Goal: Task Accomplishment & Management: Manage account settings

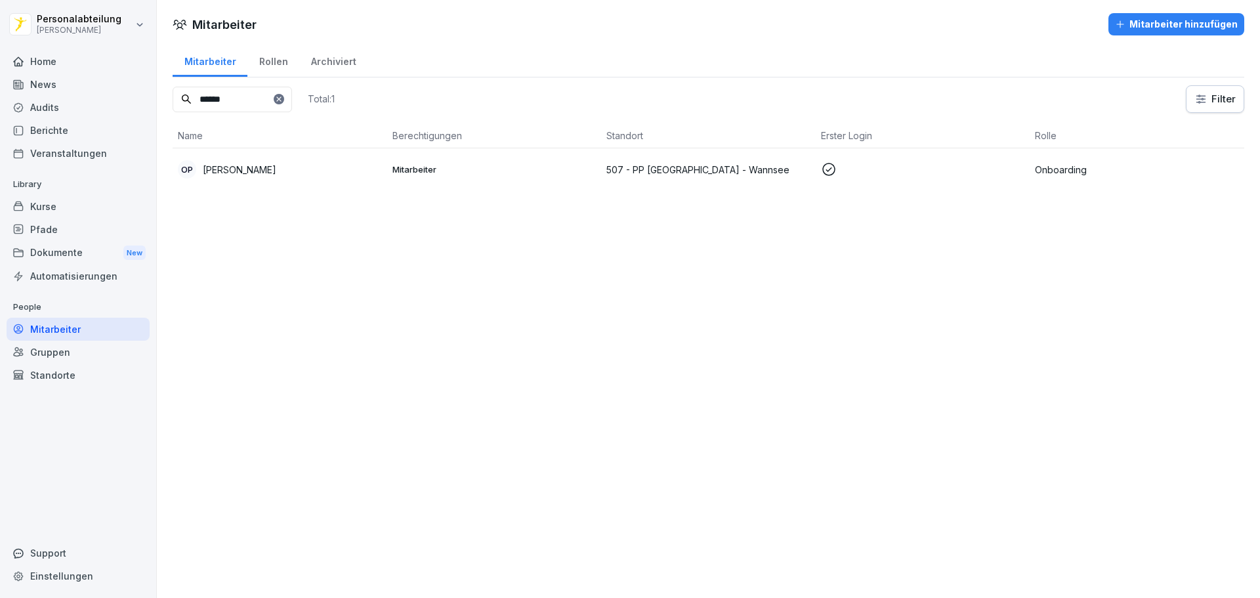
click at [243, 107] on input "******" at bounding box center [232, 100] width 119 height 26
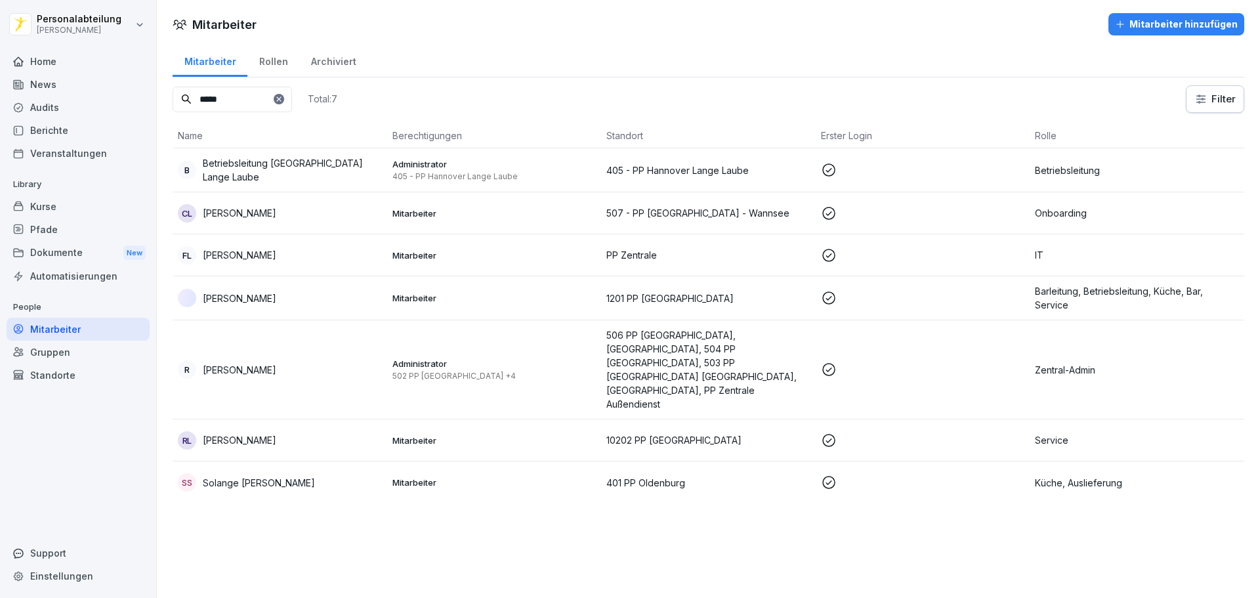
type input "*****"
click at [659, 215] on p "507 - PP [GEOGRAPHIC_DATA] - Wannsee" at bounding box center [708, 213] width 204 height 14
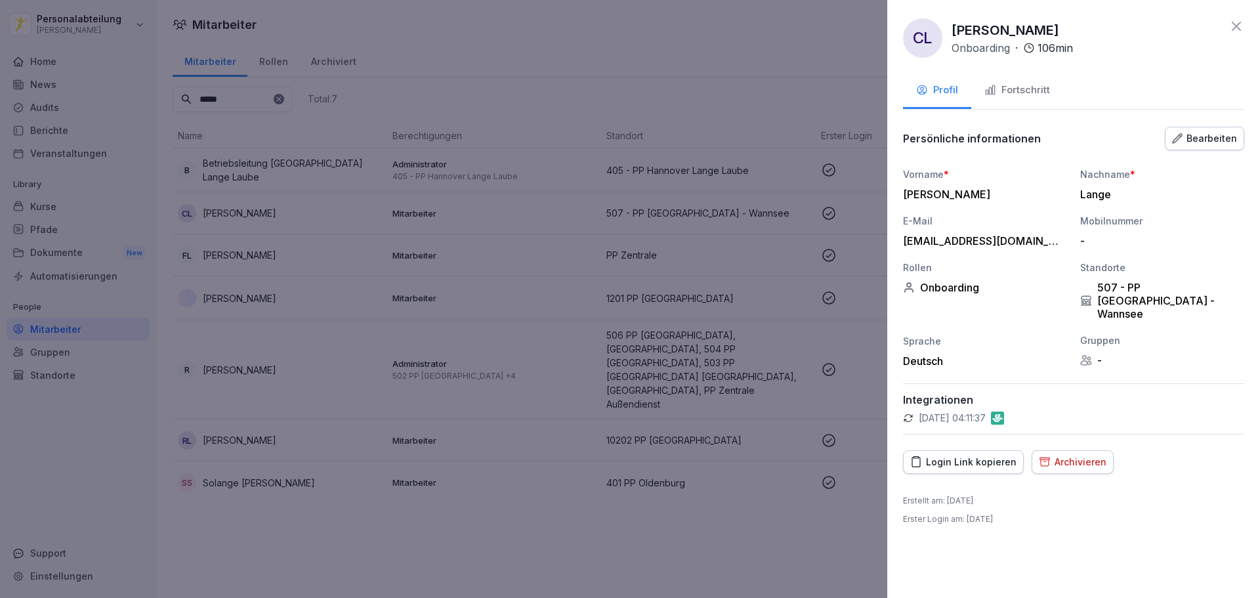
click at [1044, 87] on div "Fortschritt" at bounding box center [1017, 90] width 66 height 15
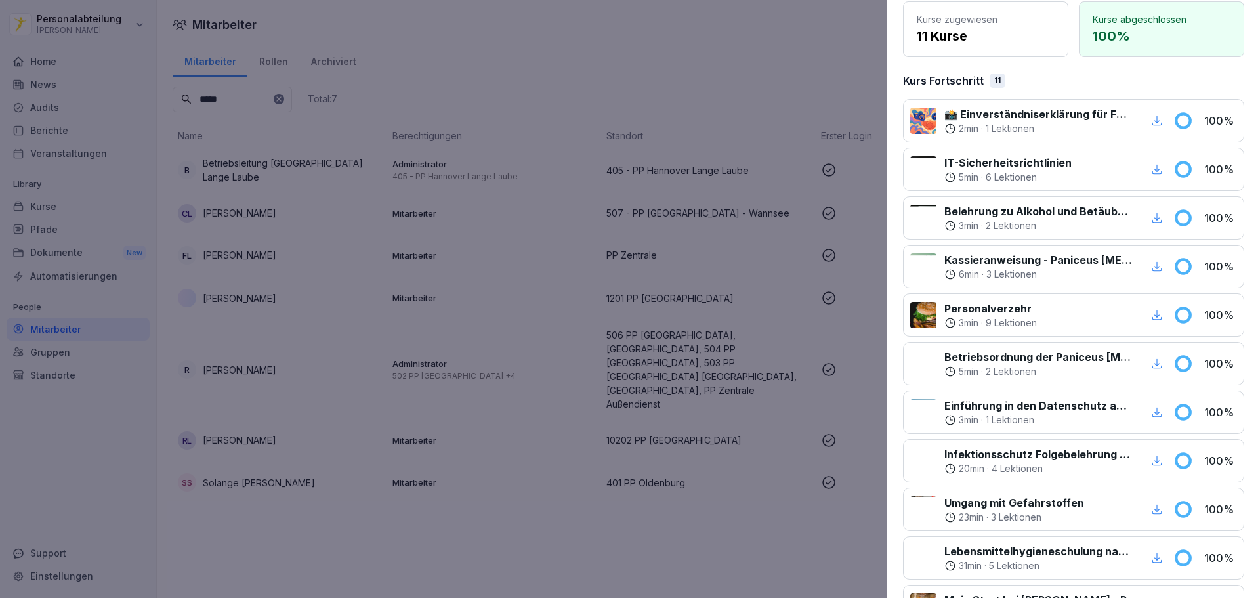
scroll to position [259, 0]
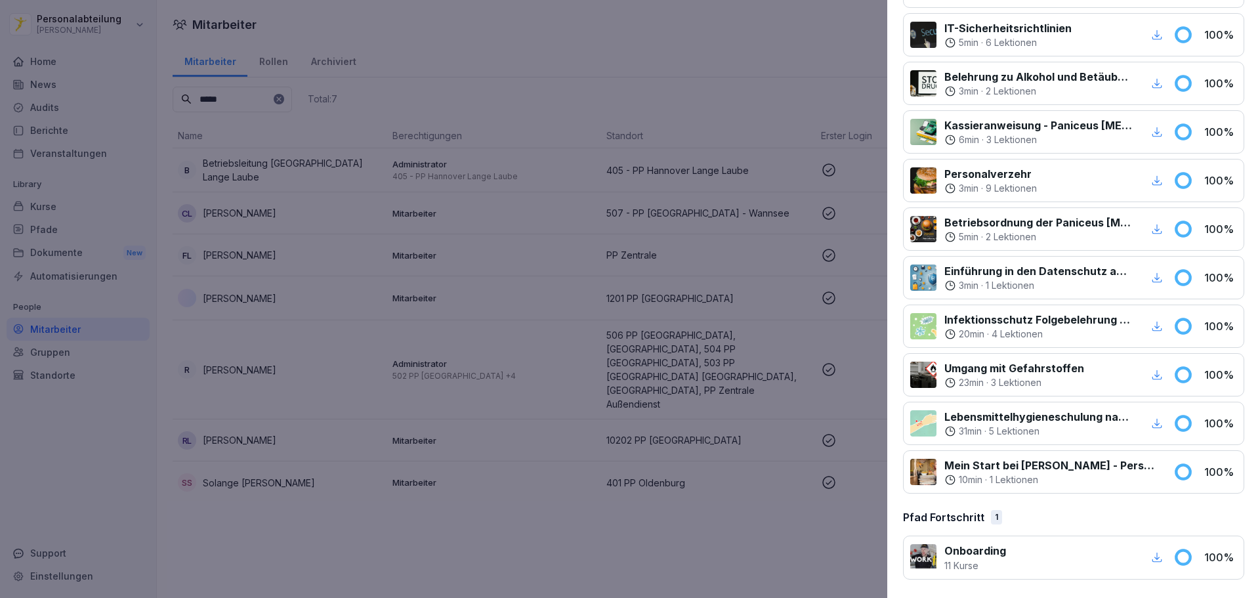
click at [1152, 559] on icon "button" at bounding box center [1157, 558] width 10 height 10
click at [632, 102] on div at bounding box center [630, 299] width 1260 height 598
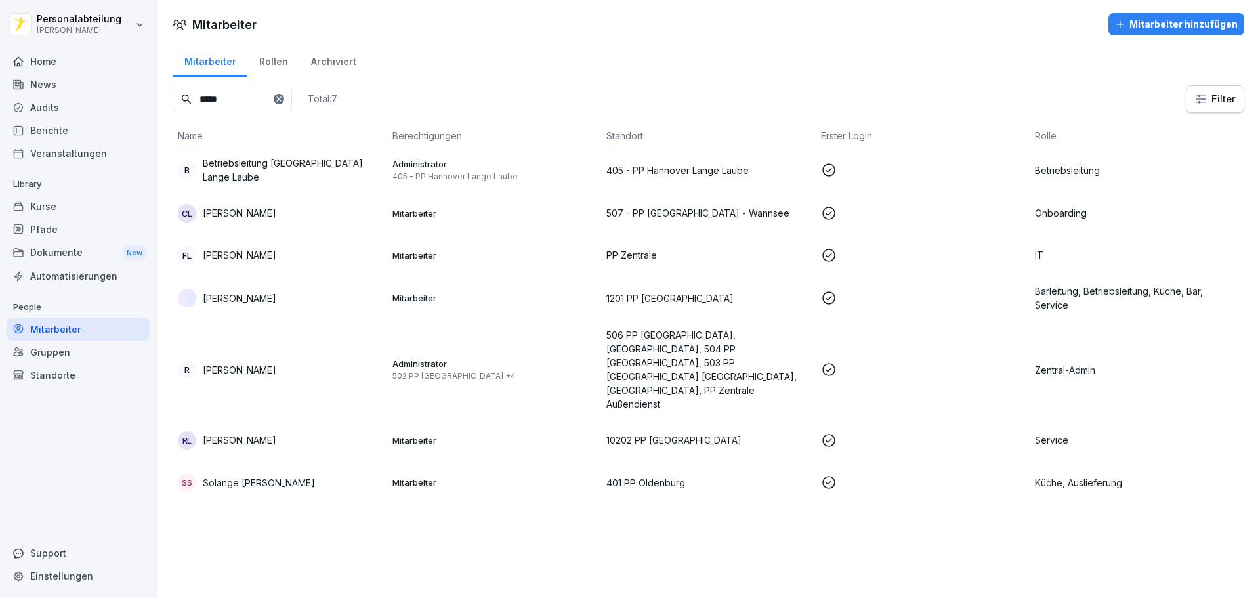
click at [49, 203] on div "Kurse" at bounding box center [78, 206] width 143 height 23
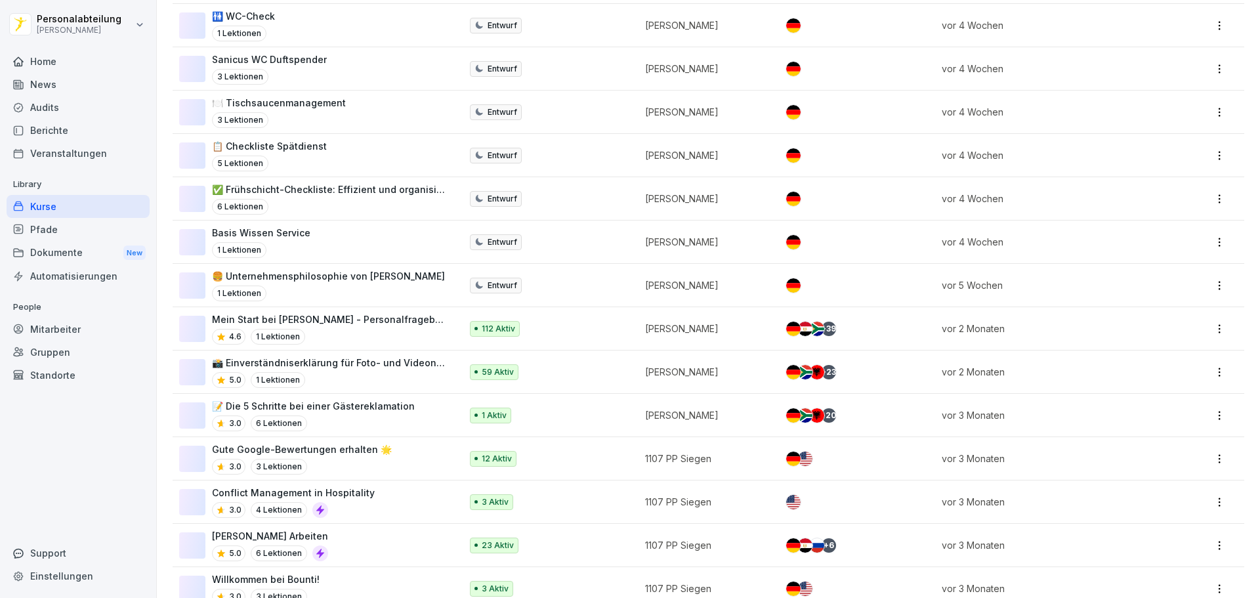
scroll to position [525, 0]
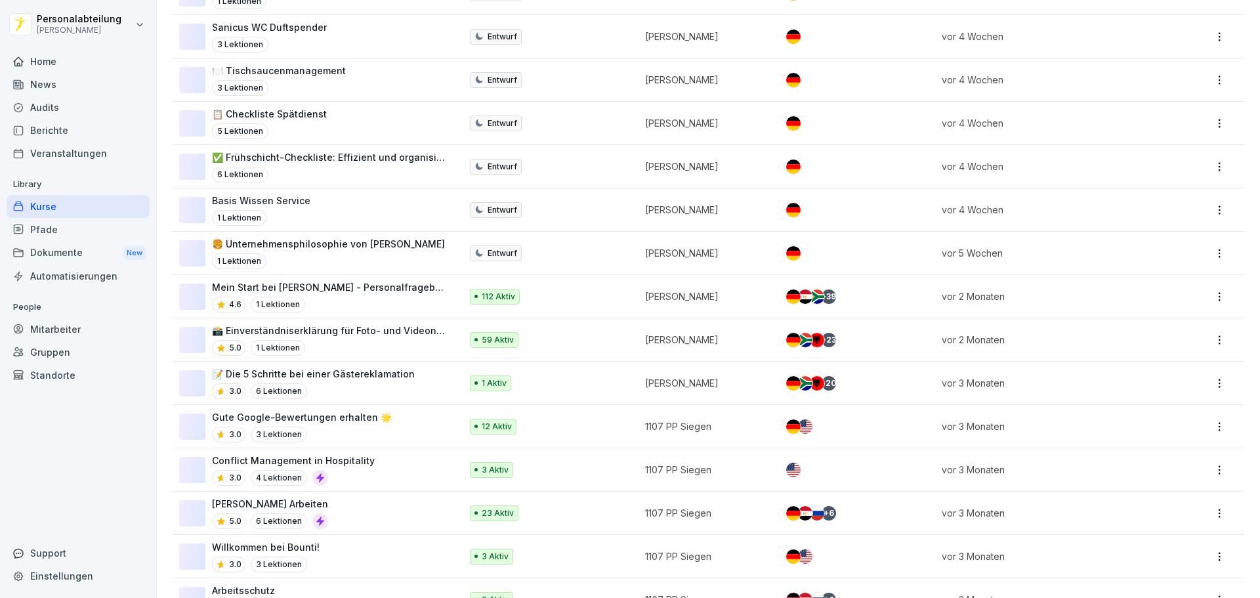
click at [492, 295] on p "112 Aktiv" at bounding box center [498, 297] width 33 height 12
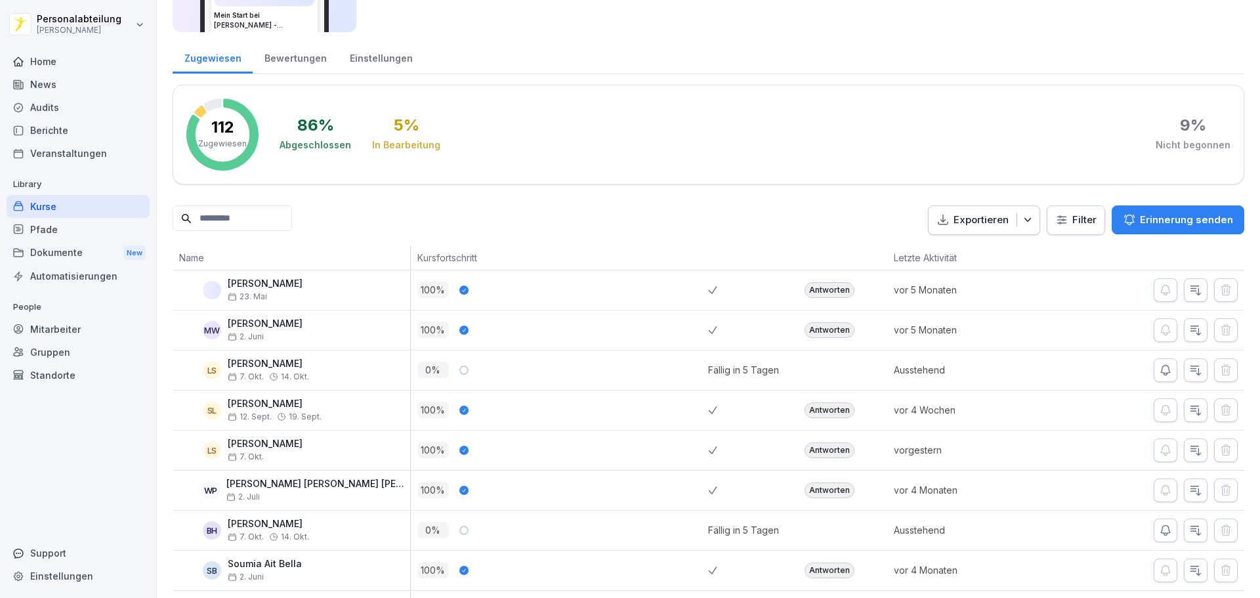
scroll to position [66, 0]
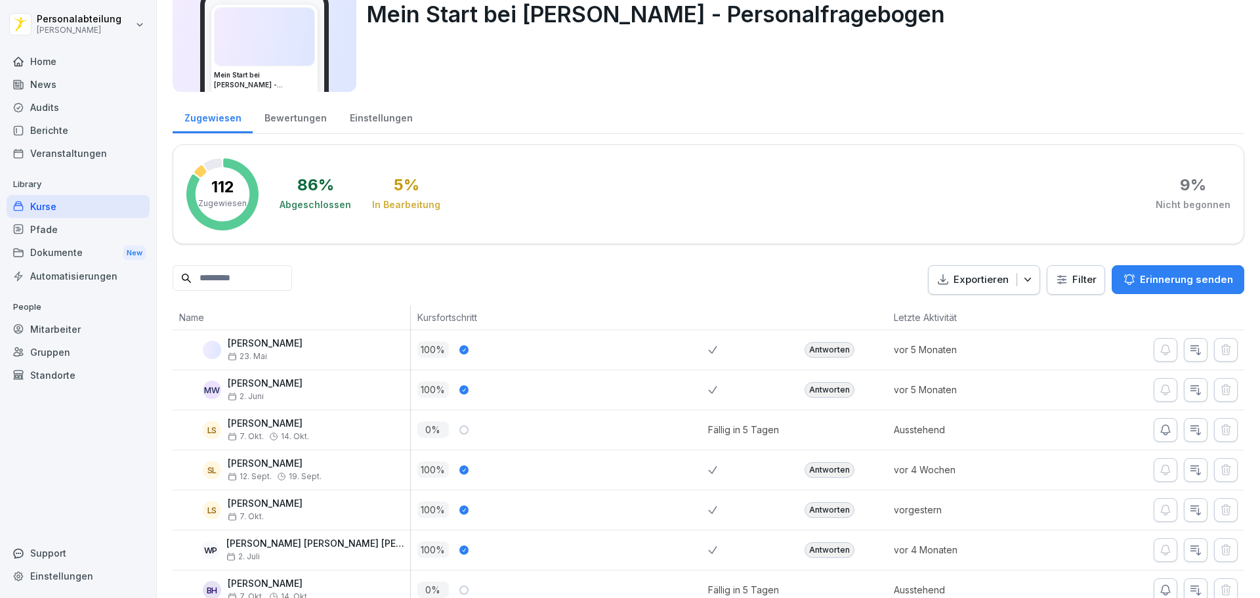
click at [292, 280] on input at bounding box center [232, 278] width 119 height 26
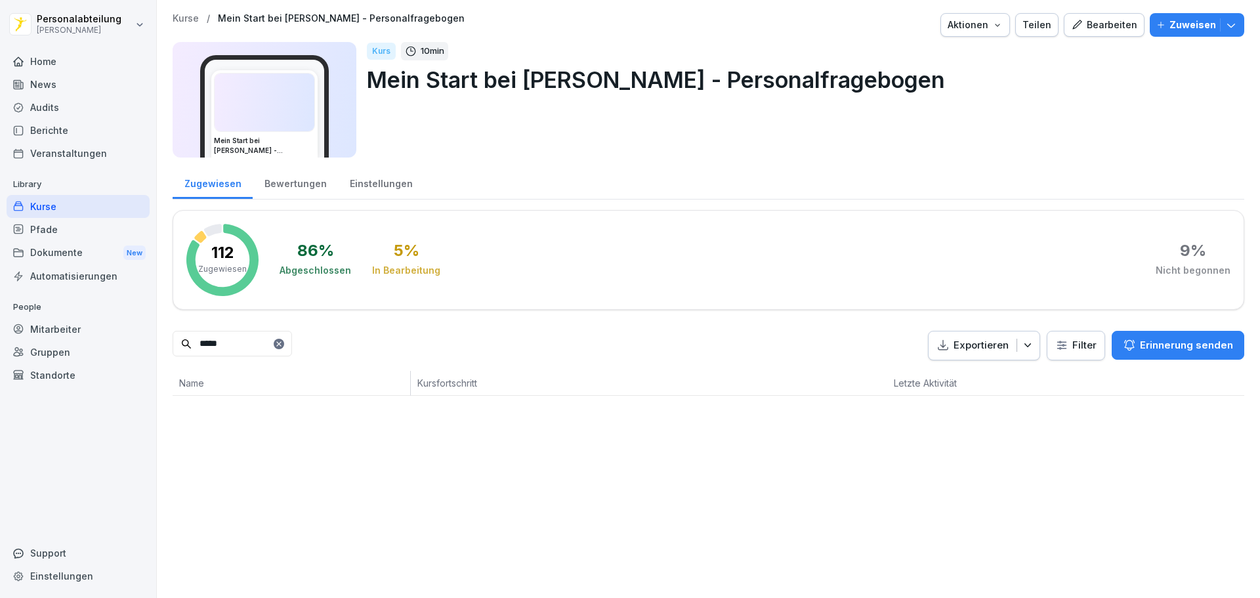
scroll to position [0, 0]
click at [819, 415] on div "Antworten" at bounding box center [829, 415] width 50 height 16
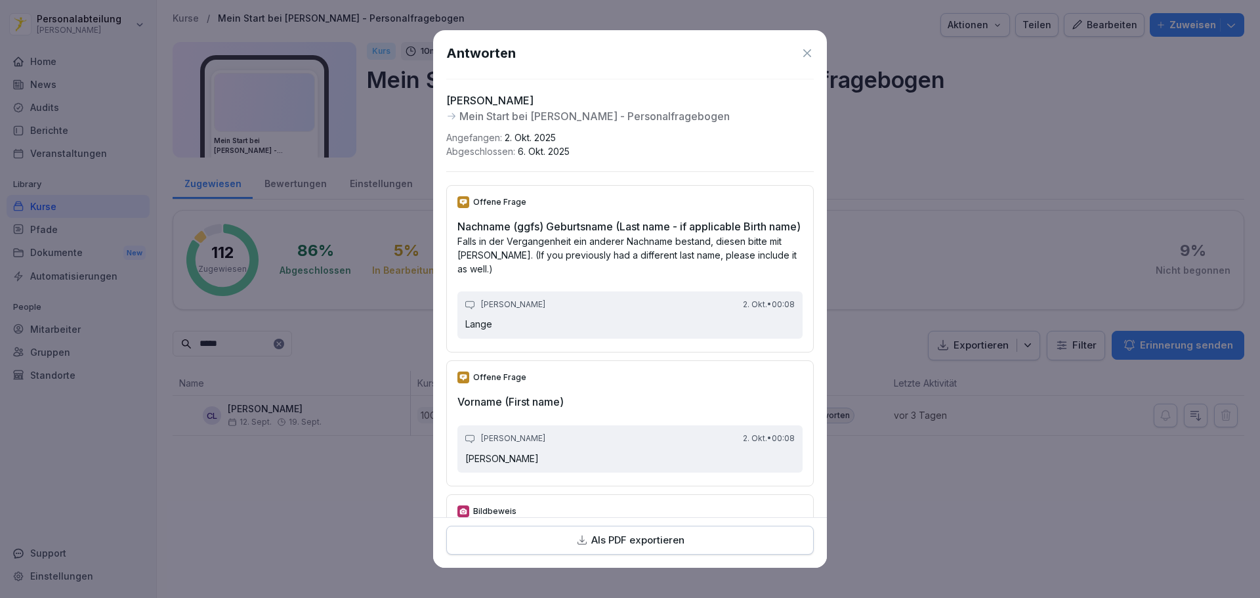
click at [703, 537] on div "Als PDF exportieren" at bounding box center [629, 540] width 345 height 15
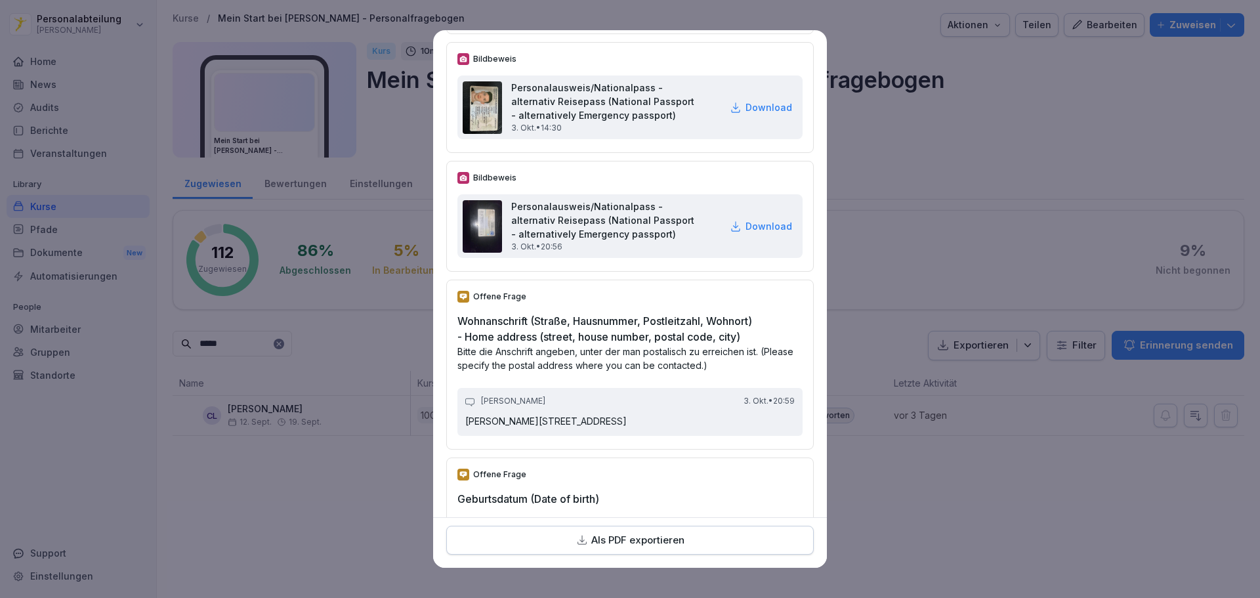
scroll to position [459, 0]
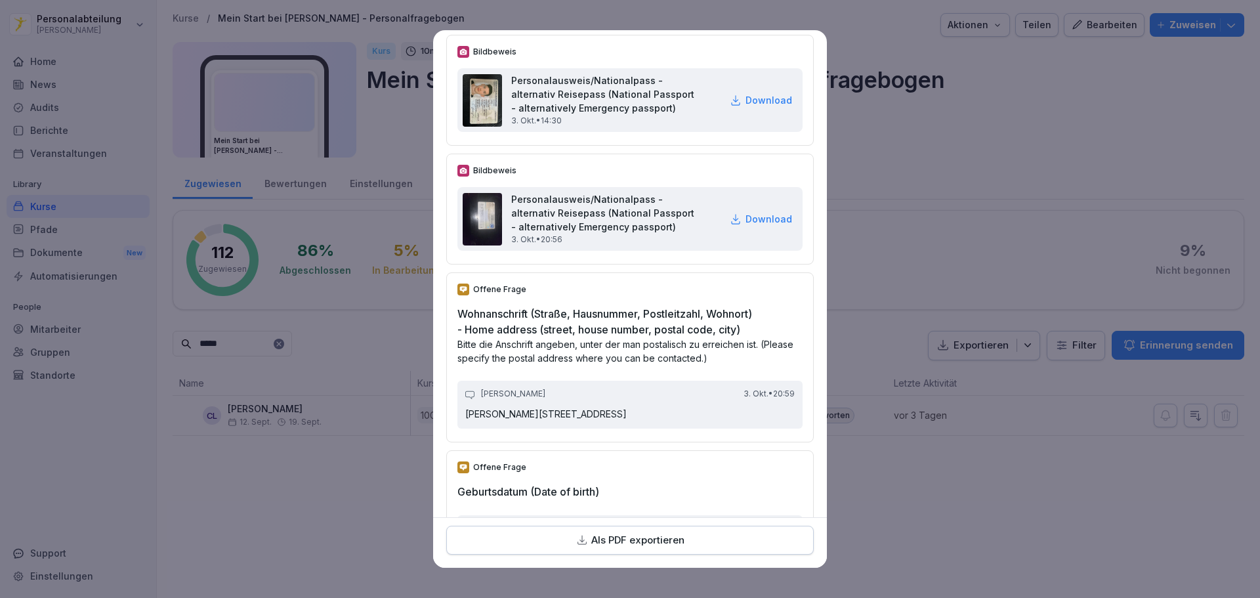
click at [745, 107] on p "Download" at bounding box center [768, 100] width 47 height 14
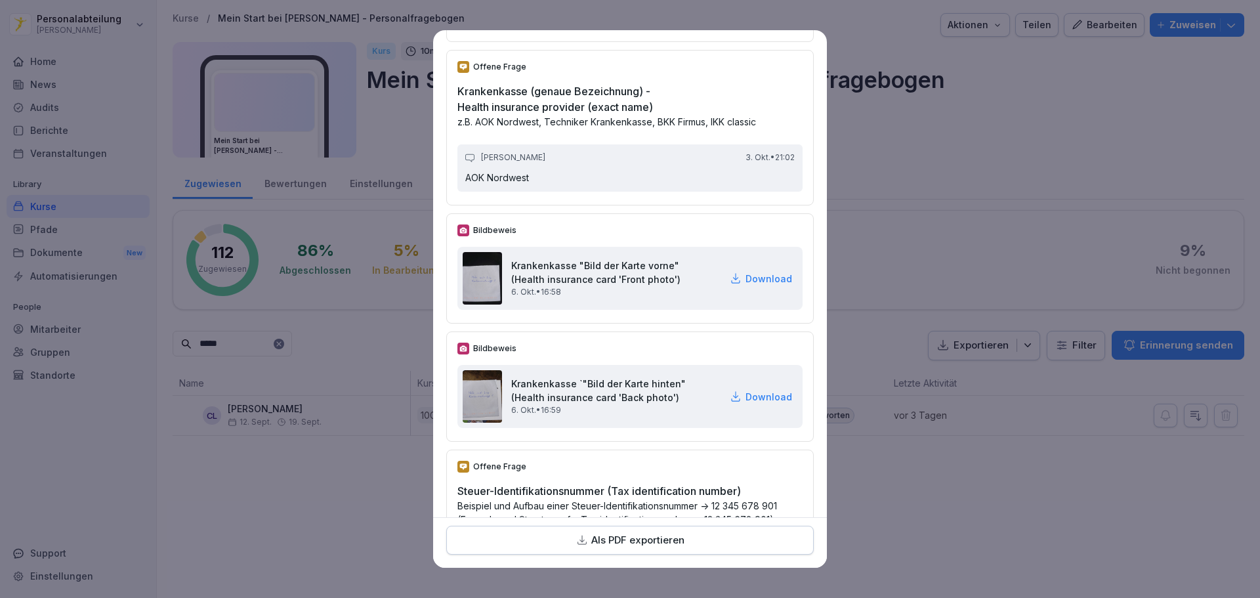
scroll to position [2297, 0]
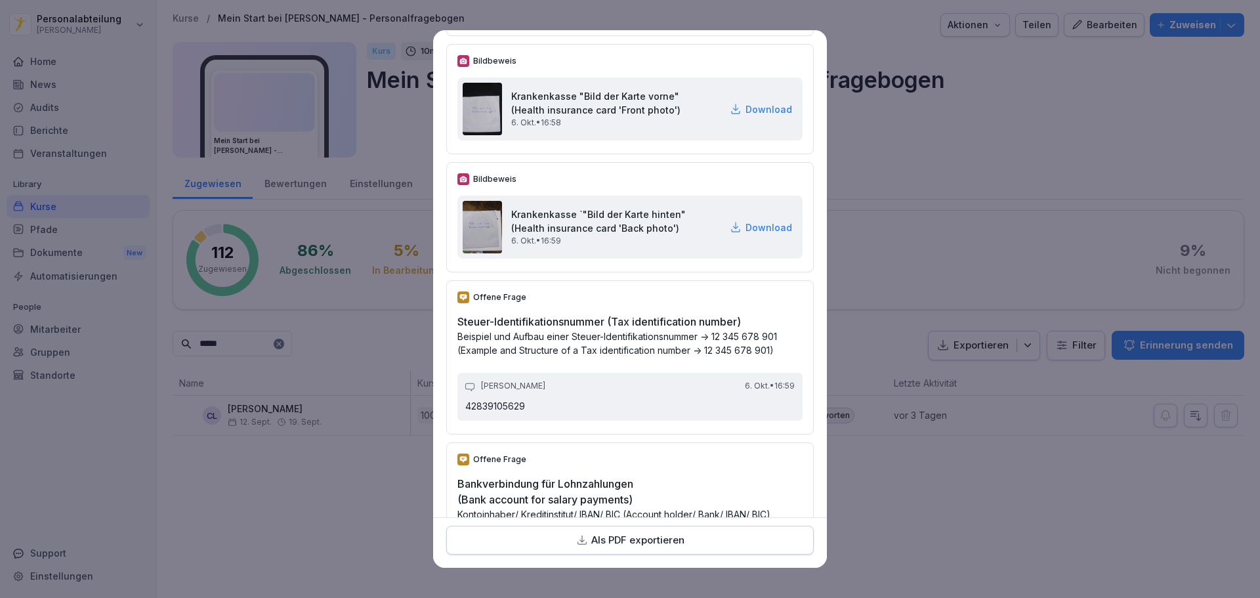
click at [745, 116] on p "Download" at bounding box center [768, 109] width 47 height 14
click at [753, 234] on p "Download" at bounding box center [768, 227] width 47 height 14
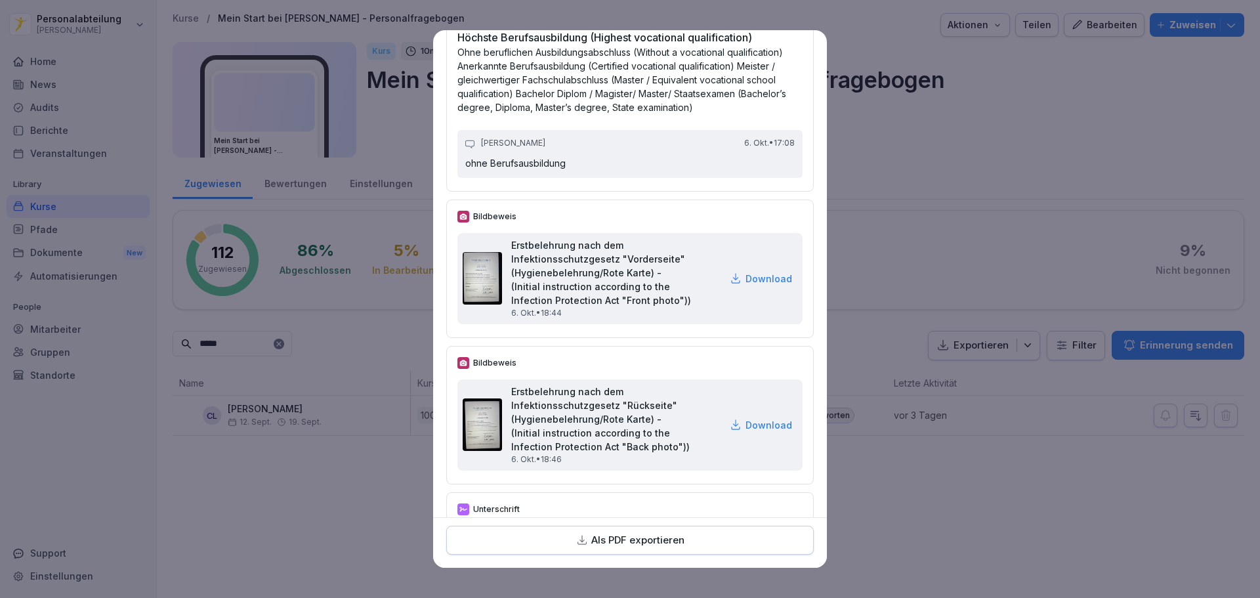
scroll to position [4200, 0]
click at [758, 285] on p "Download" at bounding box center [768, 278] width 47 height 14
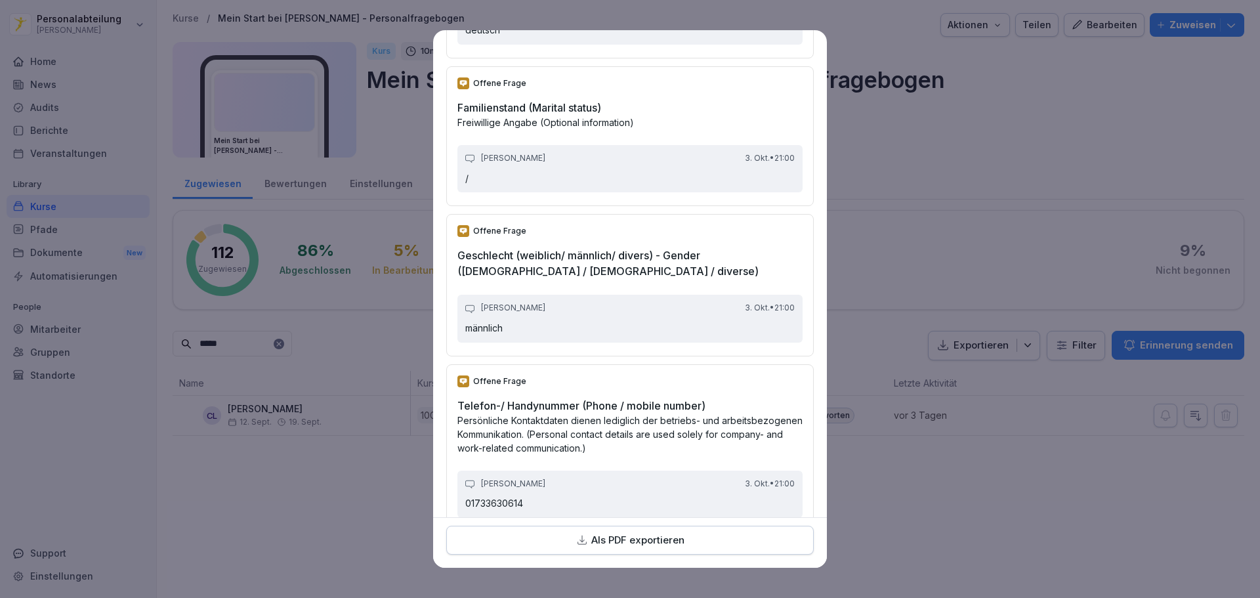
scroll to position [1352, 0]
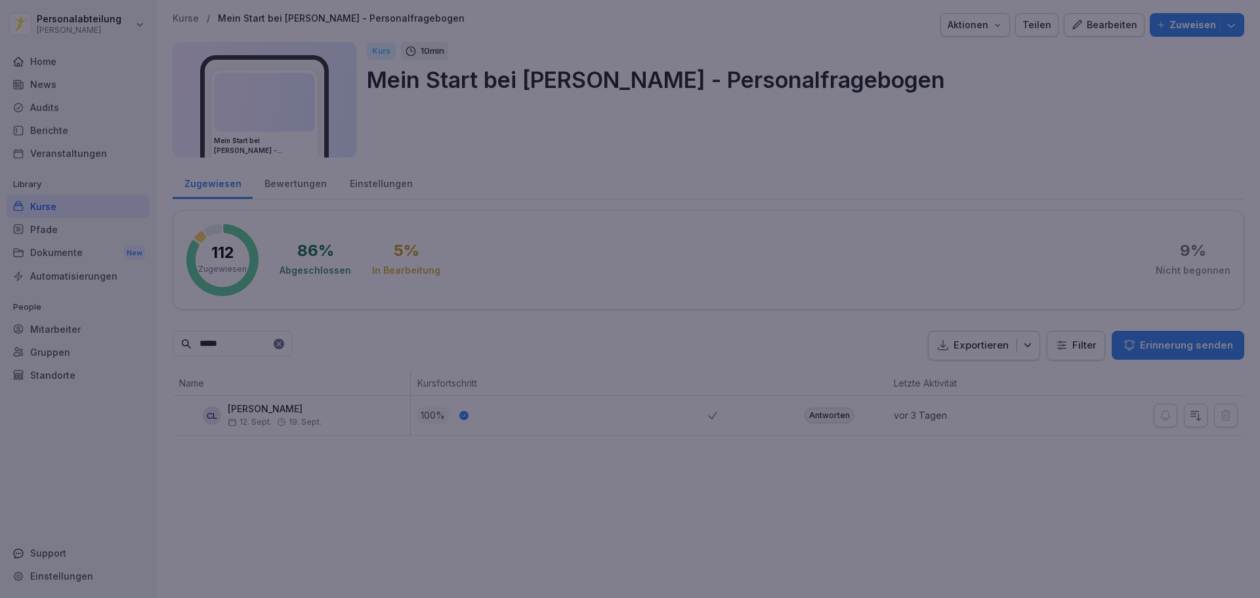
click at [1104, 186] on div at bounding box center [630, 299] width 1260 height 598
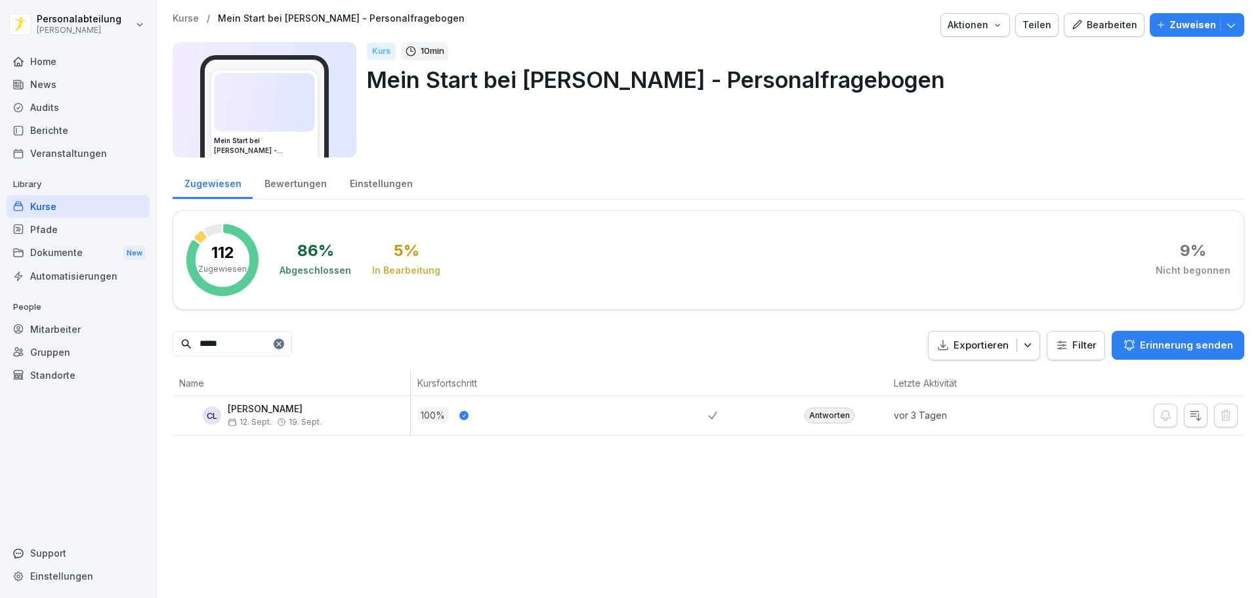
click at [262, 342] on input "*****" at bounding box center [232, 344] width 119 height 26
click at [261, 343] on input "*****" at bounding box center [232, 344] width 119 height 26
type input "****"
click at [812, 411] on div "Antworten" at bounding box center [829, 415] width 50 height 16
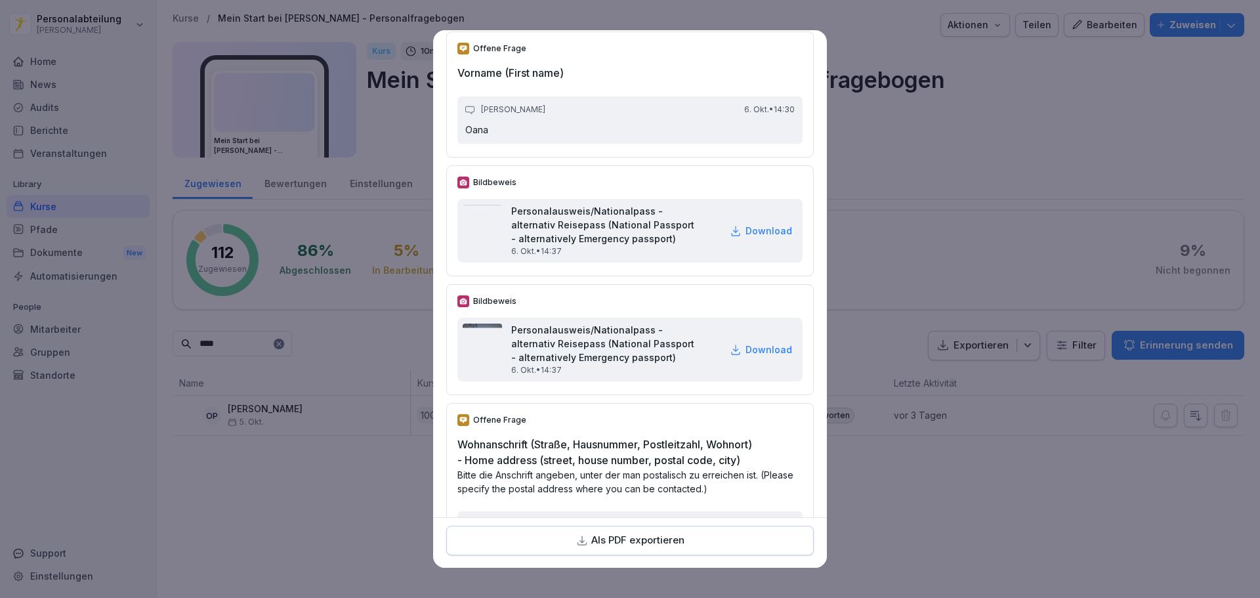
scroll to position [328, 0]
click at [752, 357] on p "Download" at bounding box center [768, 350] width 47 height 14
click at [745, 238] on p "Download" at bounding box center [768, 231] width 47 height 14
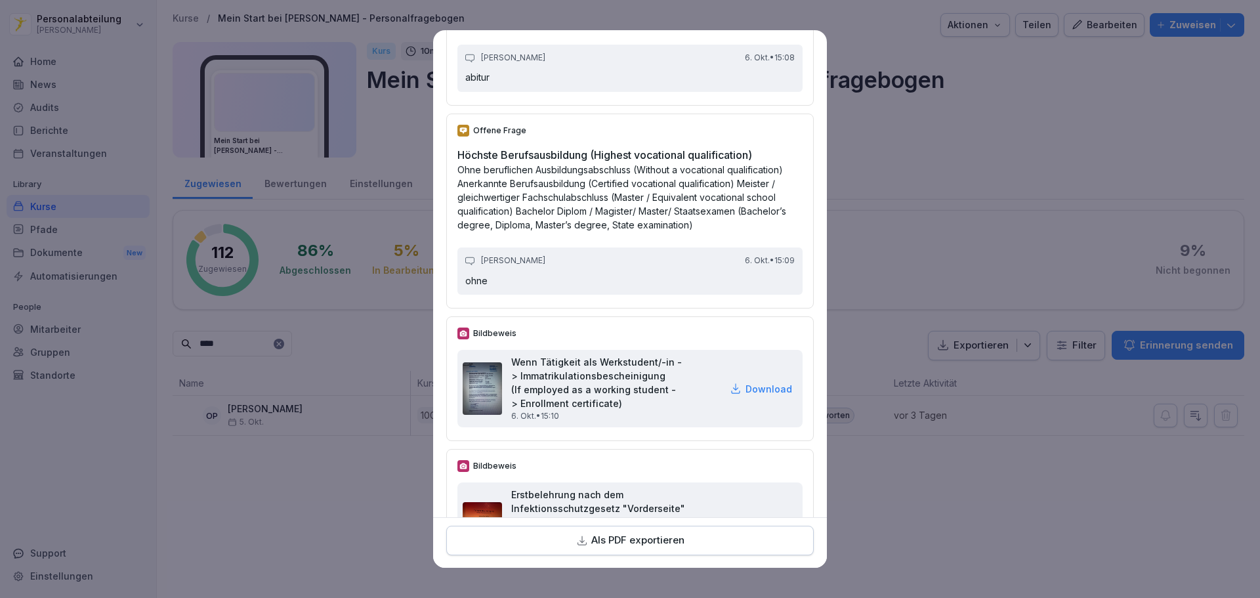
scroll to position [4177, 0]
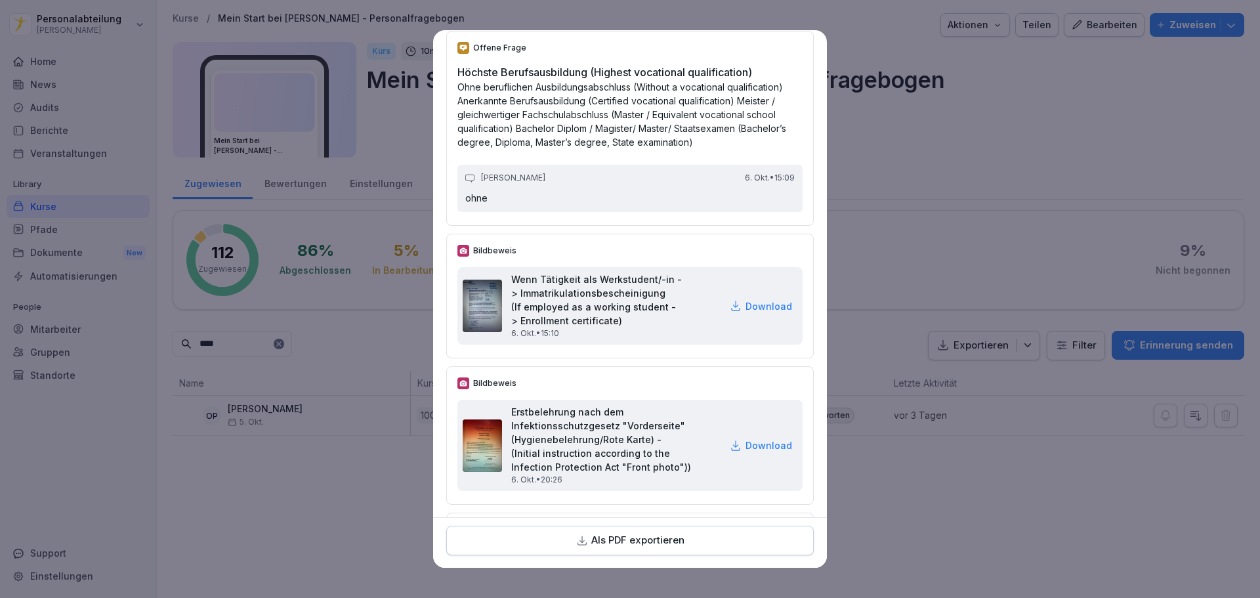
click at [753, 345] on div "Wenn Tätigkeit als Werkstudent/-in -> Immatrikulationsbescheinigung (If employe…" at bounding box center [629, 305] width 345 height 77
click at [749, 313] on p "Download" at bounding box center [768, 306] width 47 height 14
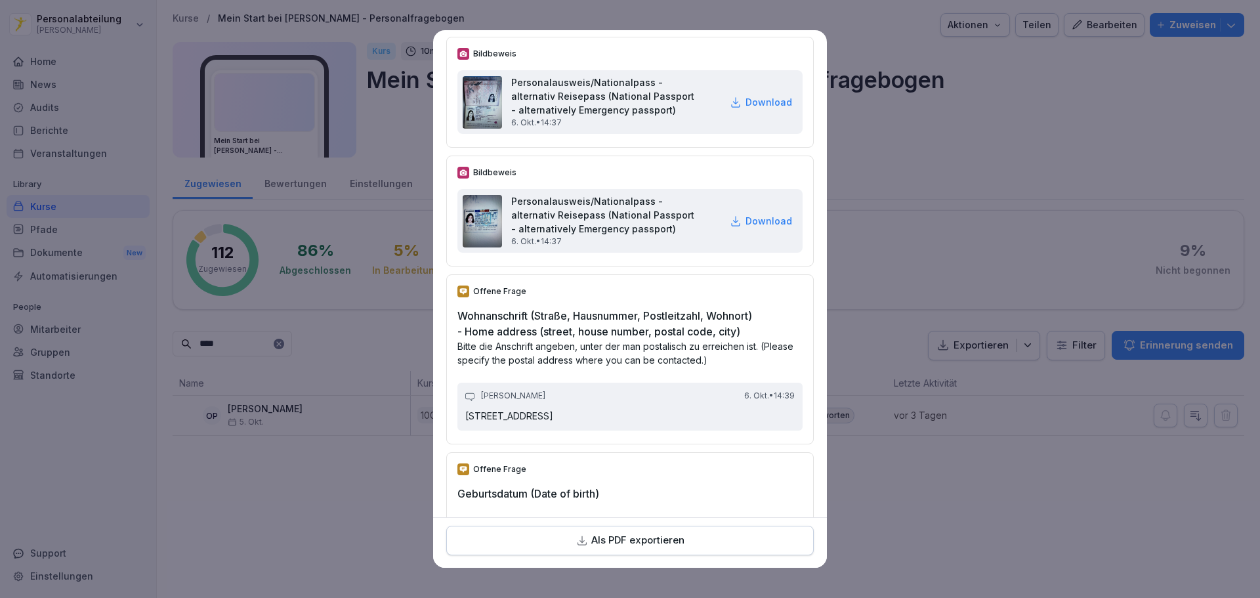
scroll to position [525, 0]
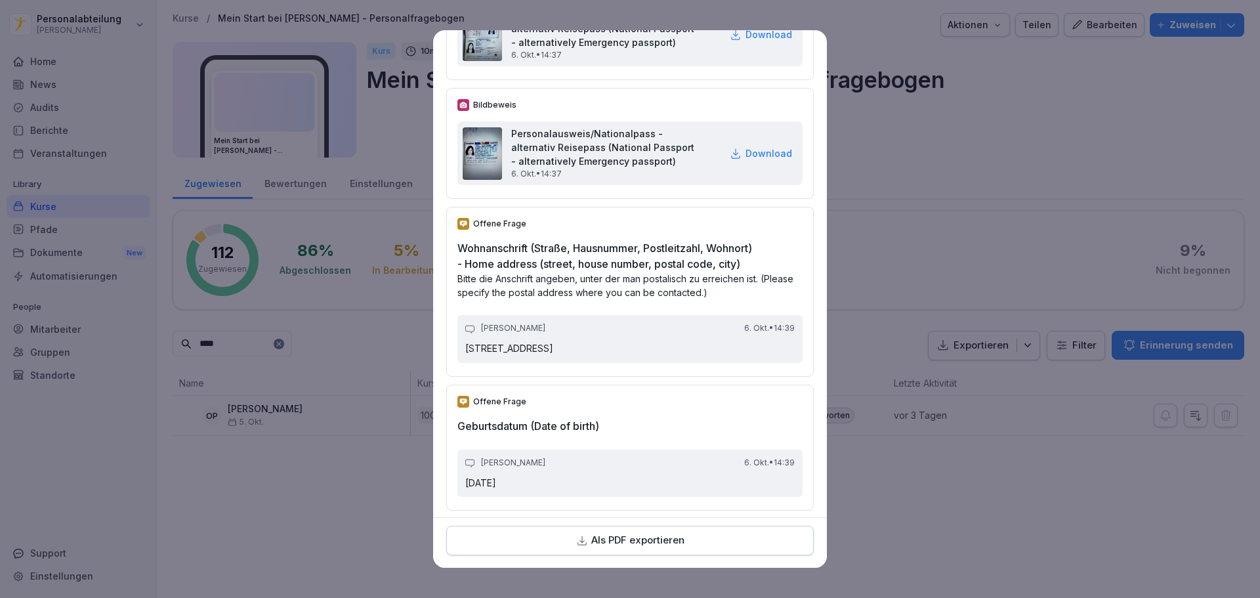
click at [548, 355] on p "[STREET_ADDRESS]" at bounding box center [629, 348] width 329 height 13
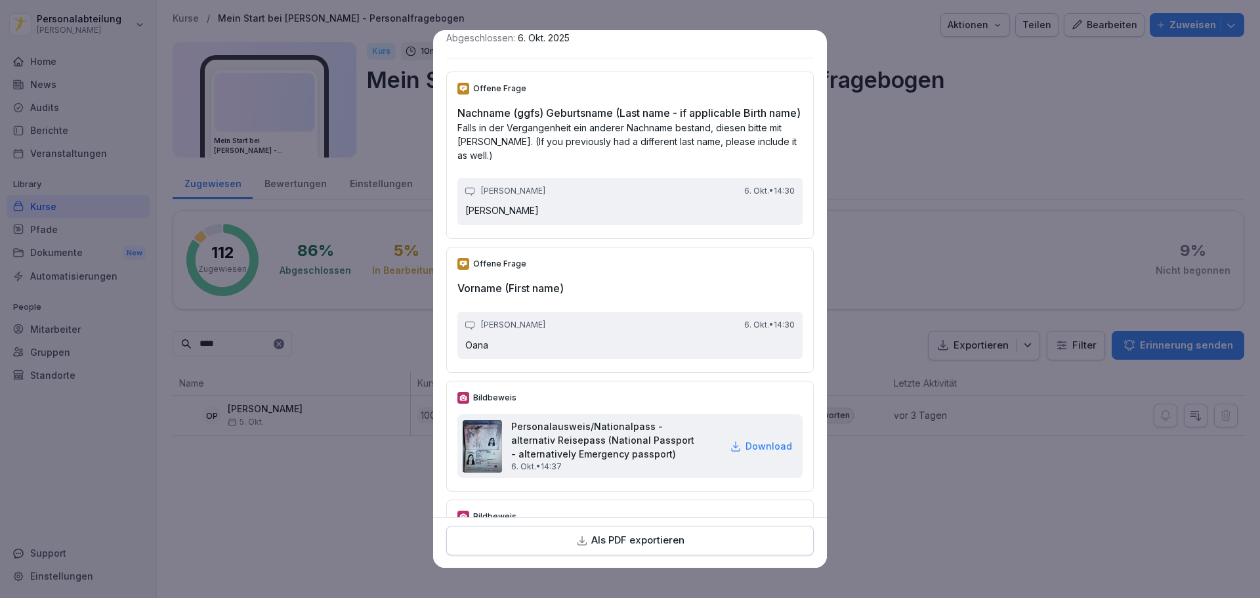
scroll to position [0, 0]
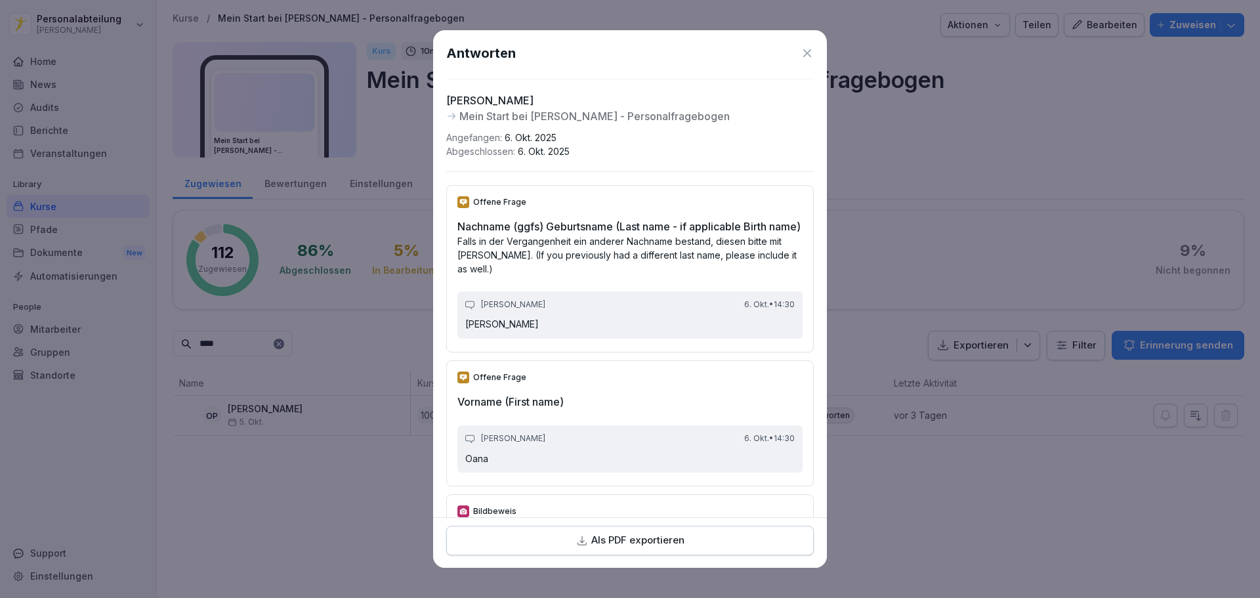
click at [715, 545] on div "Als PDF exportieren" at bounding box center [629, 540] width 345 height 15
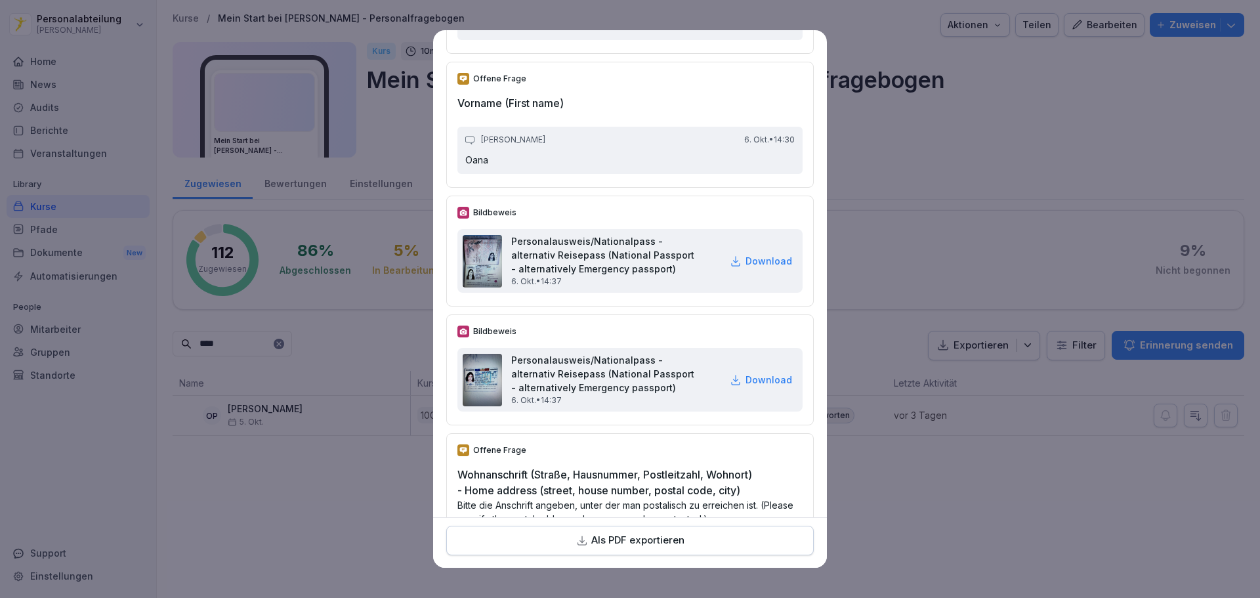
scroll to position [328, 0]
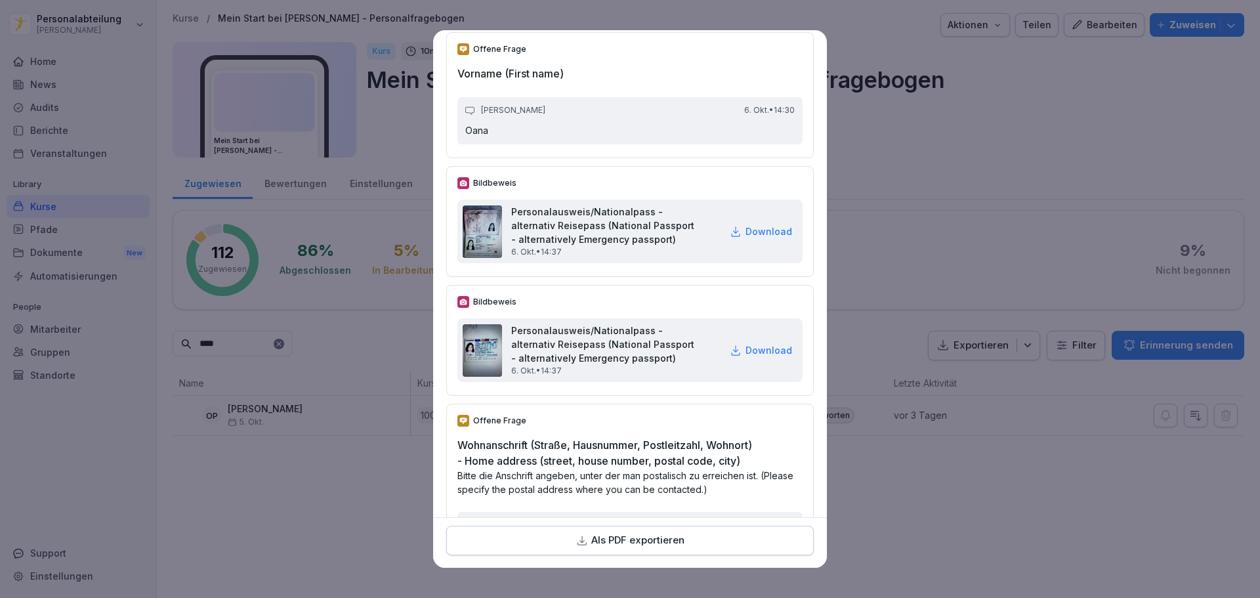
click at [751, 238] on p "Download" at bounding box center [768, 231] width 47 height 14
click at [745, 357] on p "Download" at bounding box center [768, 350] width 47 height 14
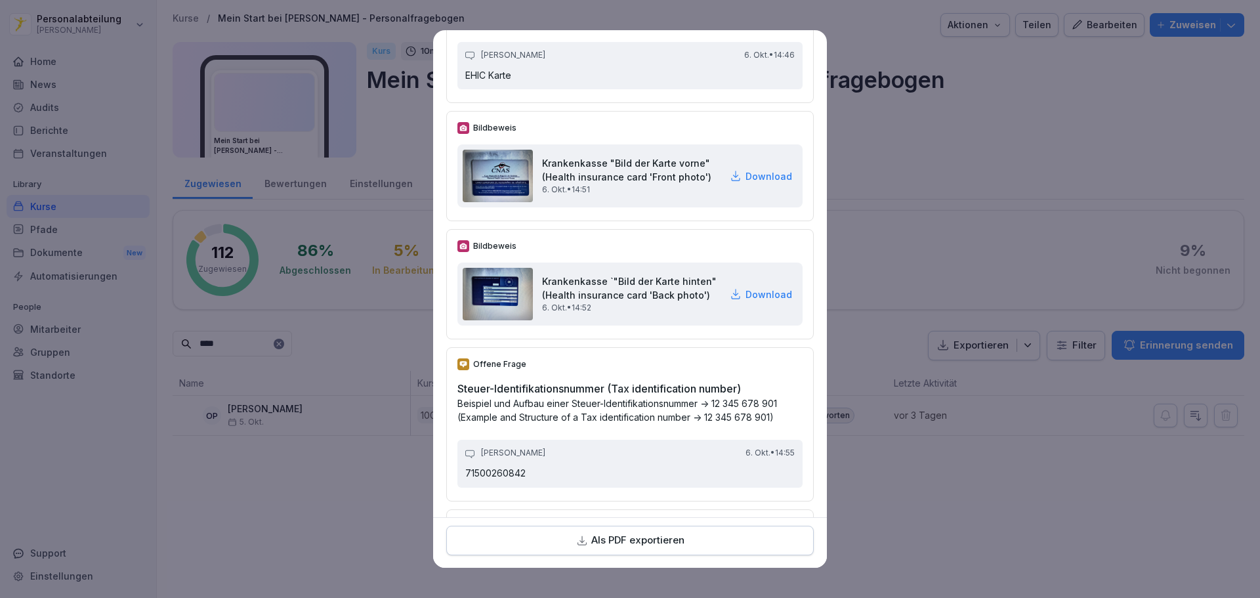
scroll to position [2231, 0]
click at [751, 182] on p "Download" at bounding box center [768, 175] width 47 height 14
click at [745, 300] on p "Download" at bounding box center [768, 293] width 47 height 14
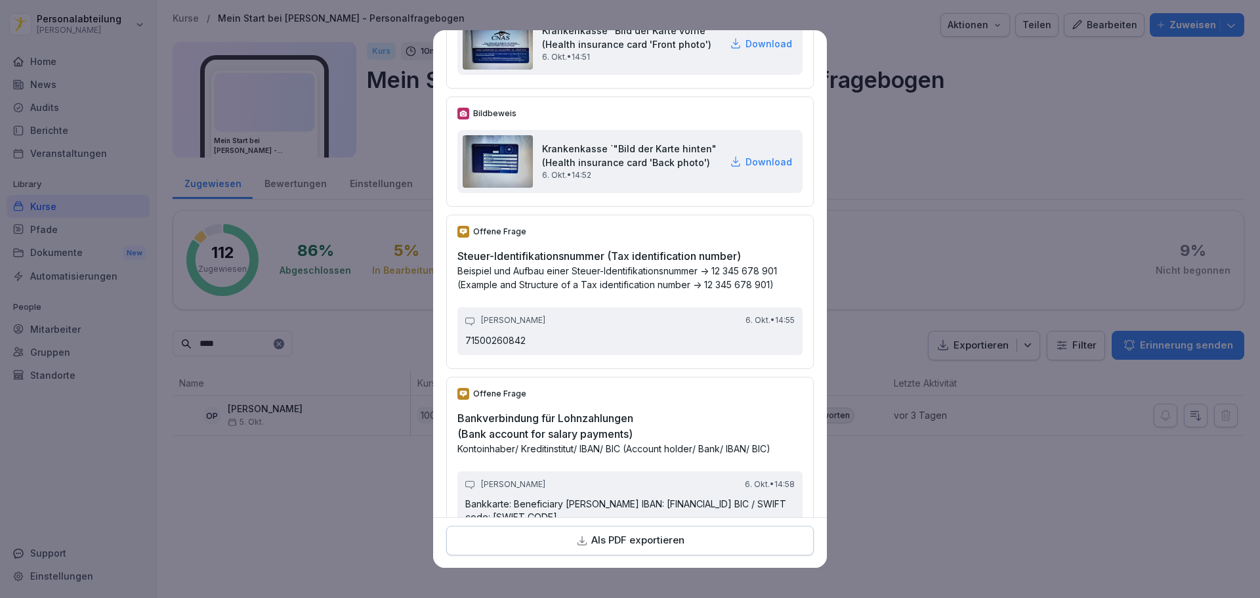
scroll to position [2690, 0]
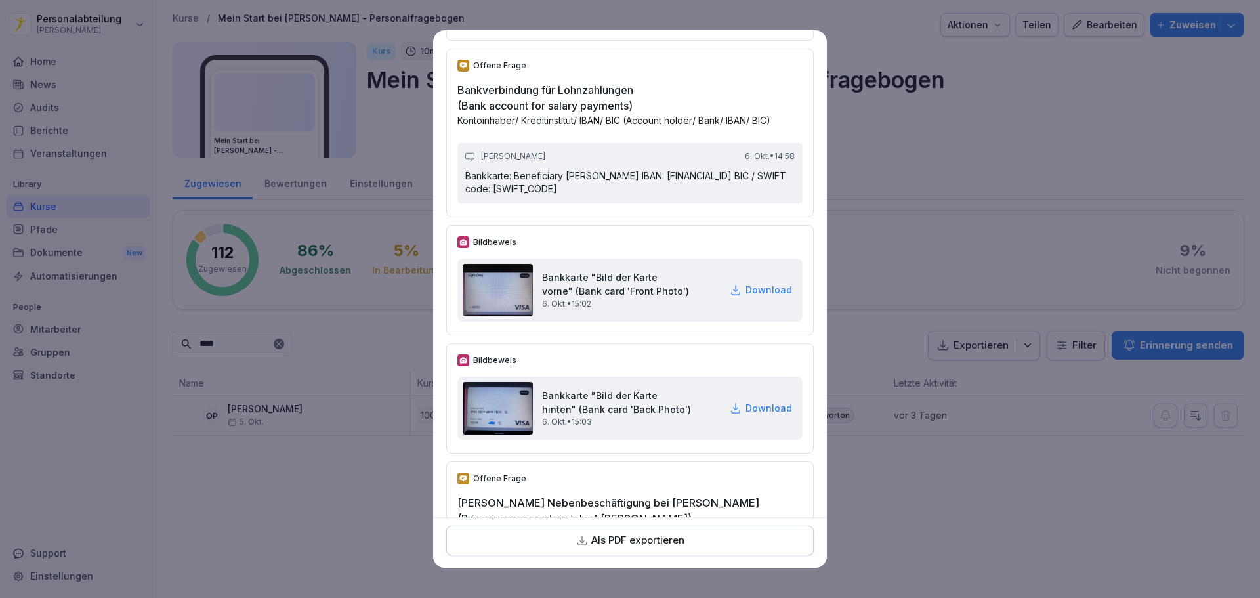
click at [745, 415] on p "Download" at bounding box center [768, 408] width 47 height 14
click at [757, 297] on p "Download" at bounding box center [768, 290] width 47 height 14
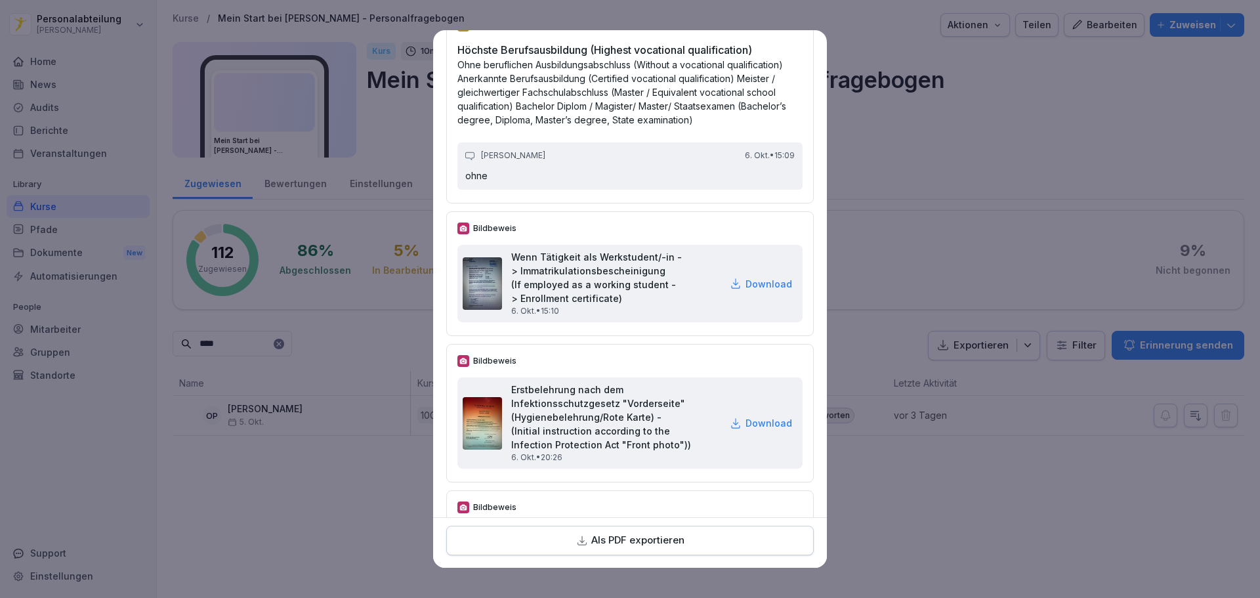
scroll to position [4265, 0]
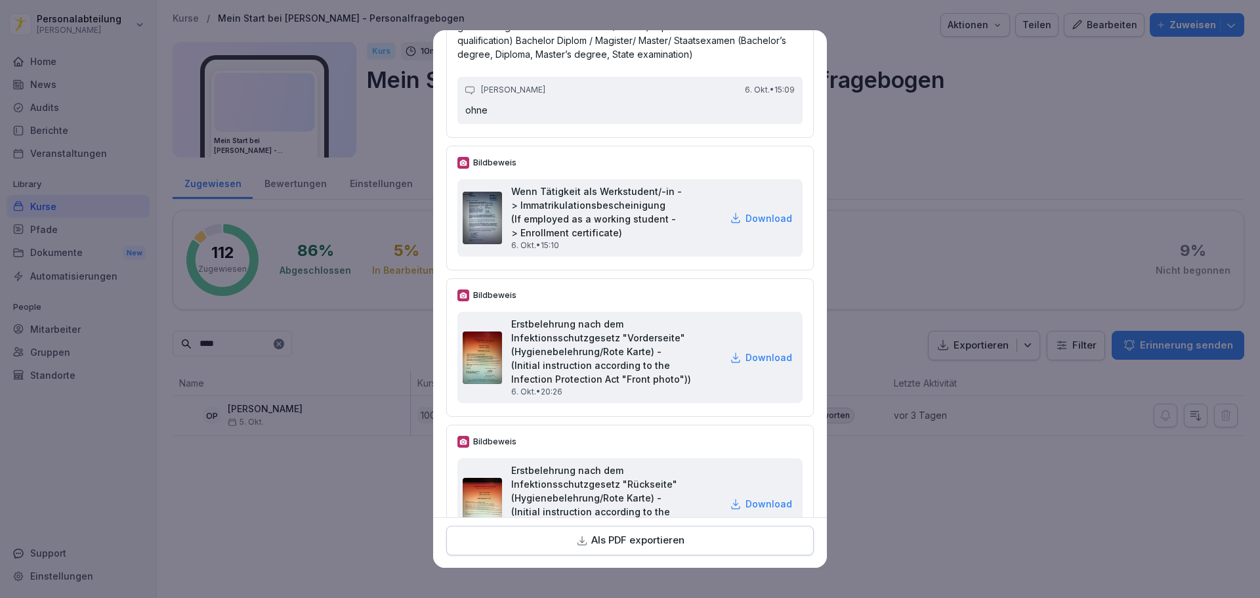
click at [759, 225] on p "Download" at bounding box center [768, 218] width 47 height 14
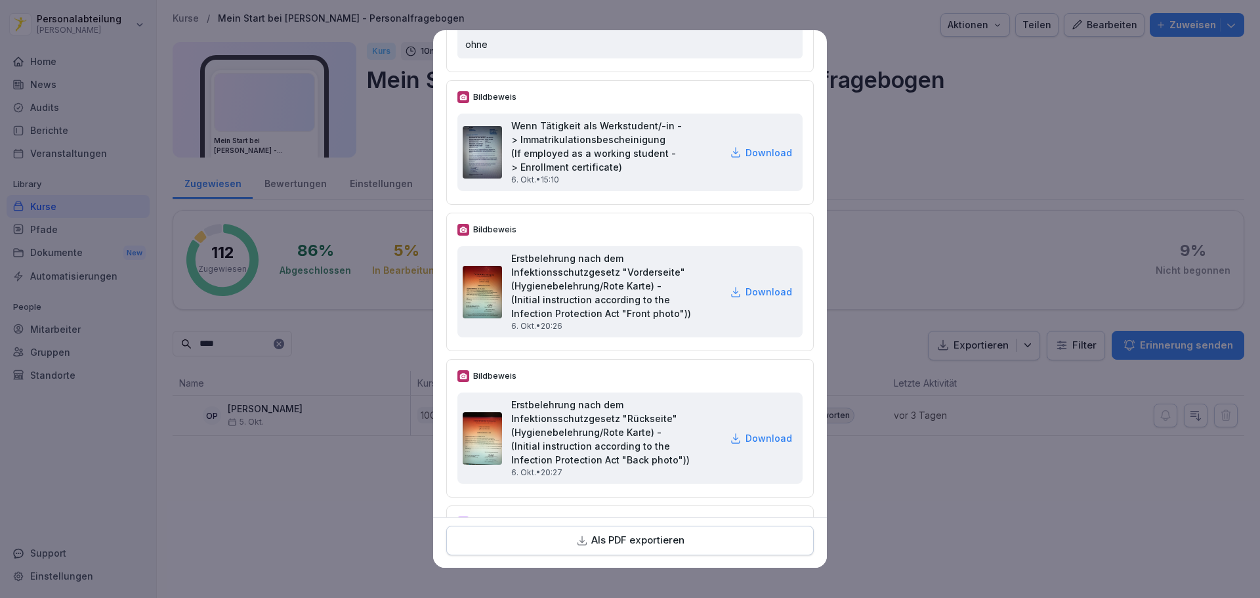
click at [759, 299] on p "Download" at bounding box center [768, 292] width 47 height 14
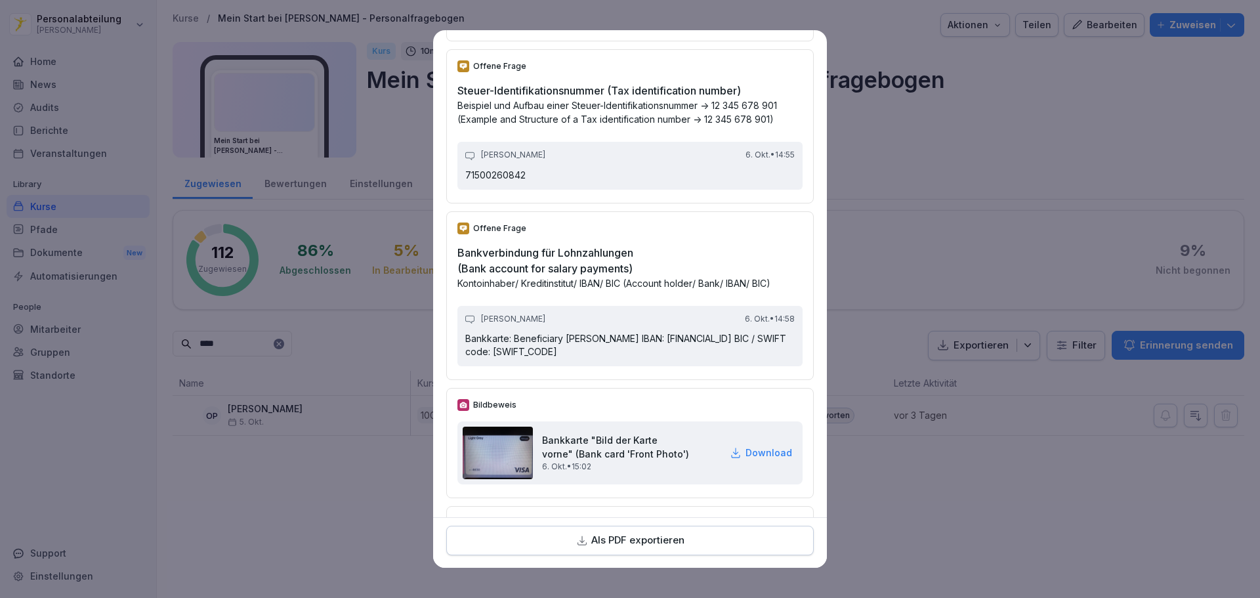
scroll to position [2537, 0]
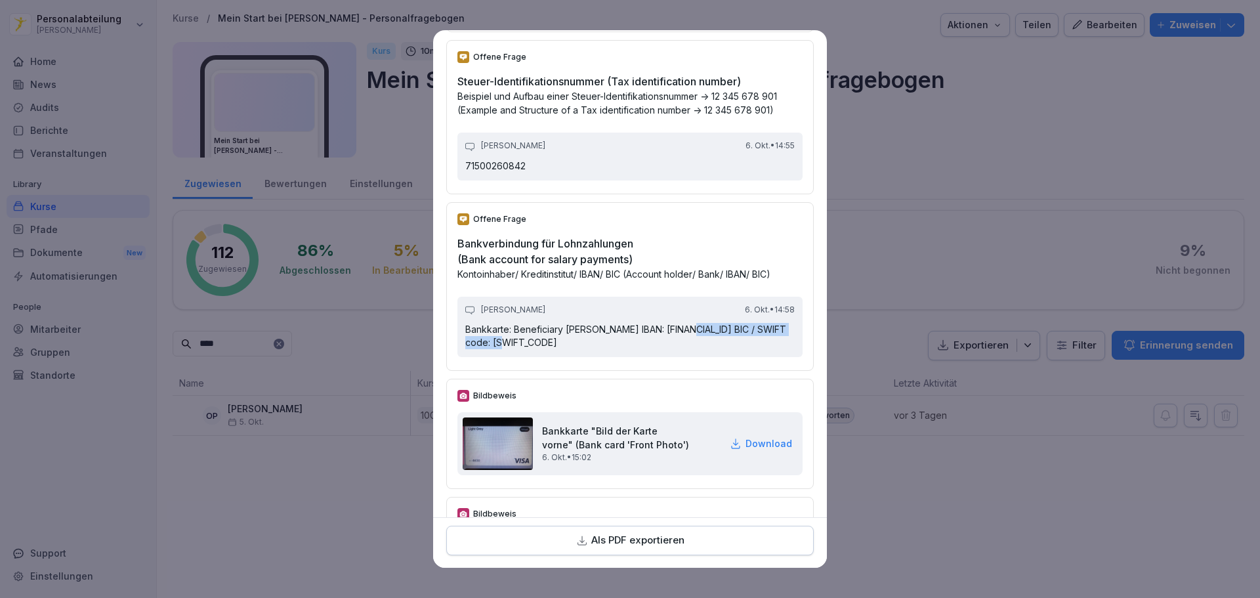
drag, startPoint x: 686, startPoint y: 360, endPoint x: 528, endPoint y: 378, distance: 159.8
click at [528, 348] on p "Bankkarte: Beneficiary [PERSON_NAME] IBAN: [FINANCIAL_ID] BIC / SWIFT code: [SW…" at bounding box center [629, 336] width 329 height 26
copy p "RO42 REVO 0000 1118 3149 1251"
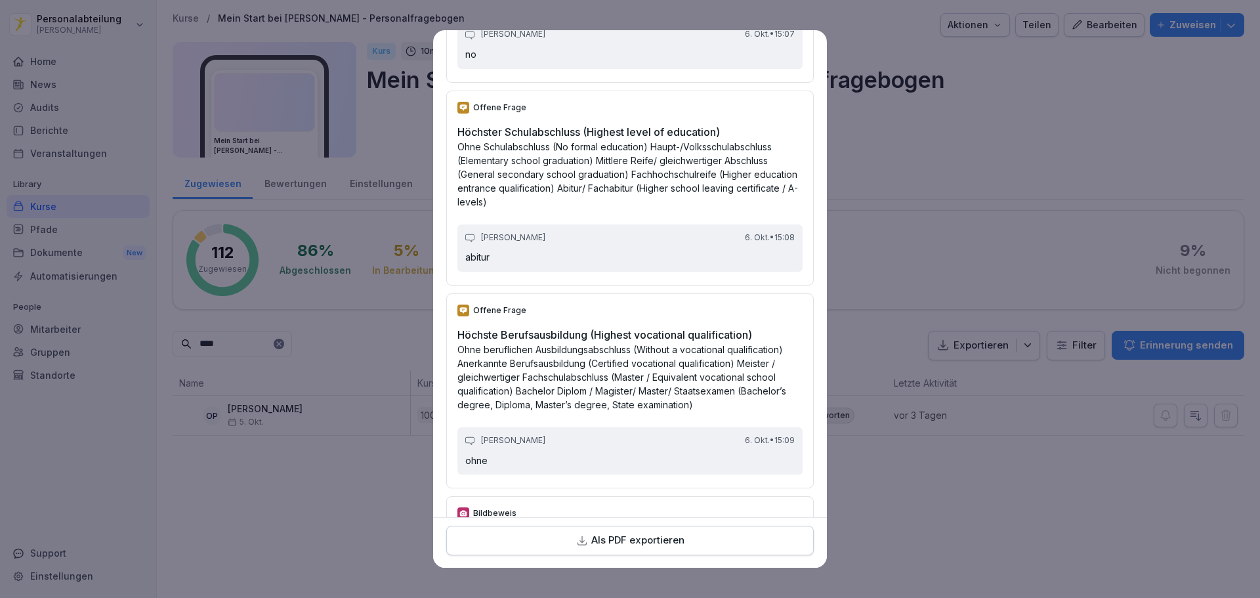
scroll to position [3980, 0]
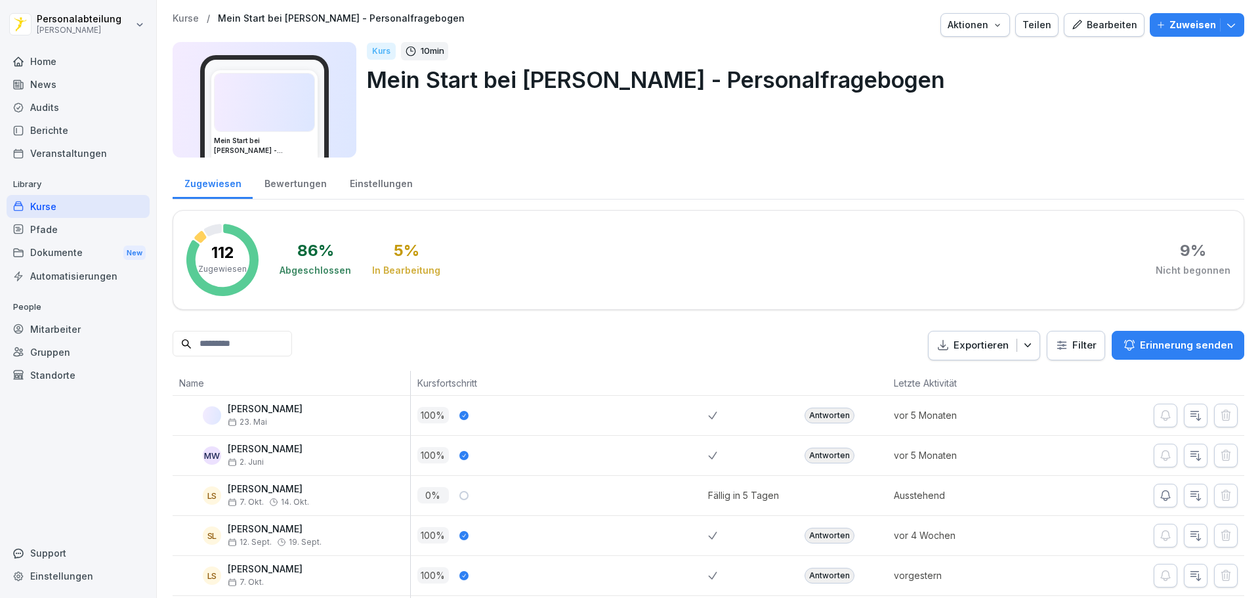
click at [241, 342] on input at bounding box center [232, 344] width 119 height 26
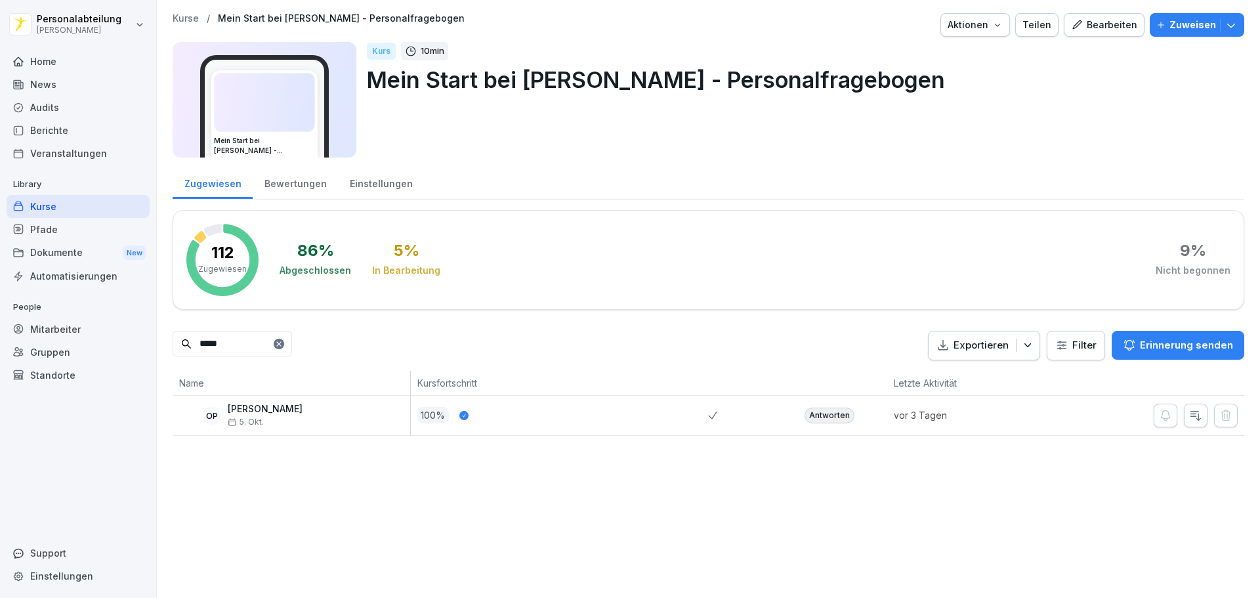
type input "*****"
click at [833, 416] on div "Antworten" at bounding box center [829, 415] width 50 height 16
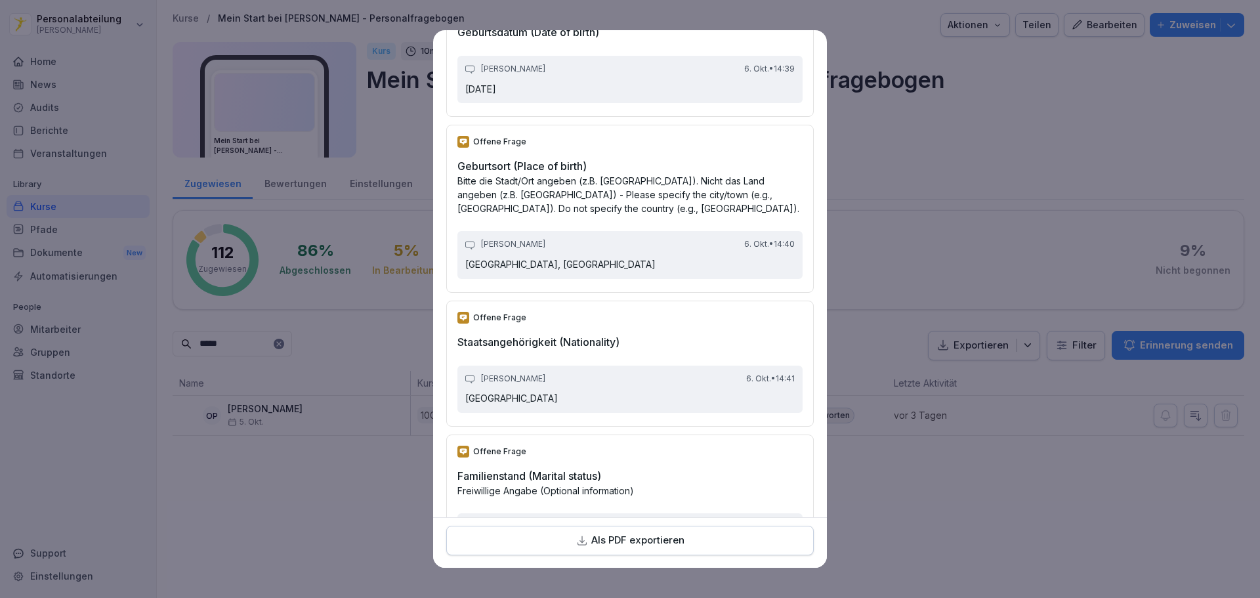
scroll to position [853, 0]
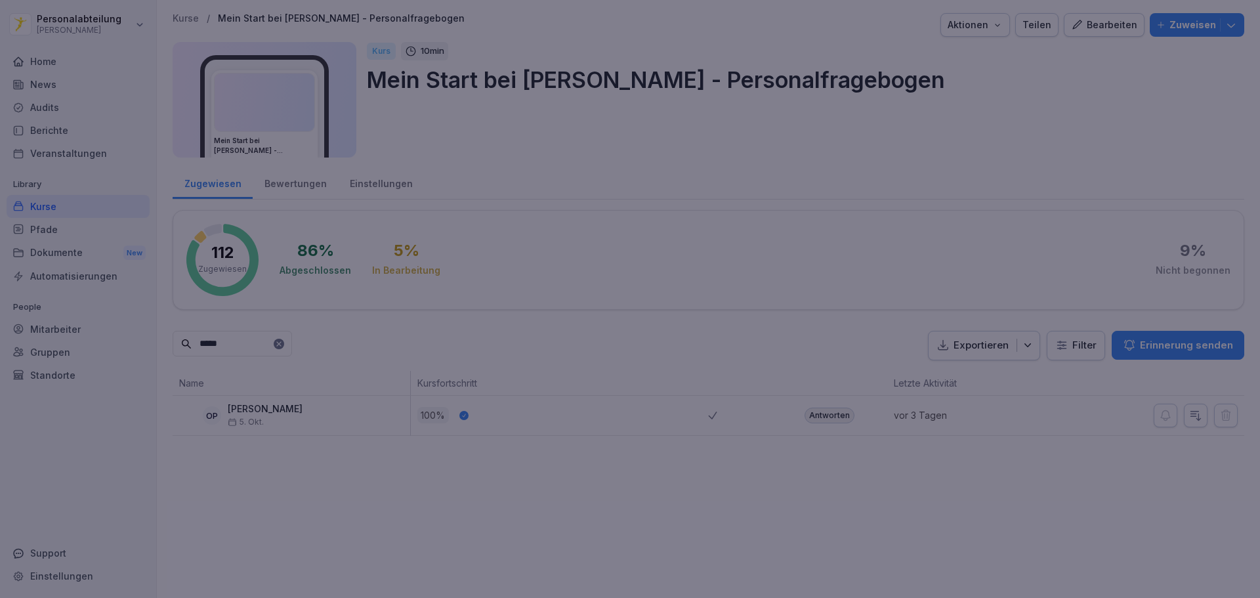
drag, startPoint x: 946, startPoint y: 172, endPoint x: 843, endPoint y: 172, distance: 103.0
click at [946, 172] on div at bounding box center [630, 299] width 1260 height 598
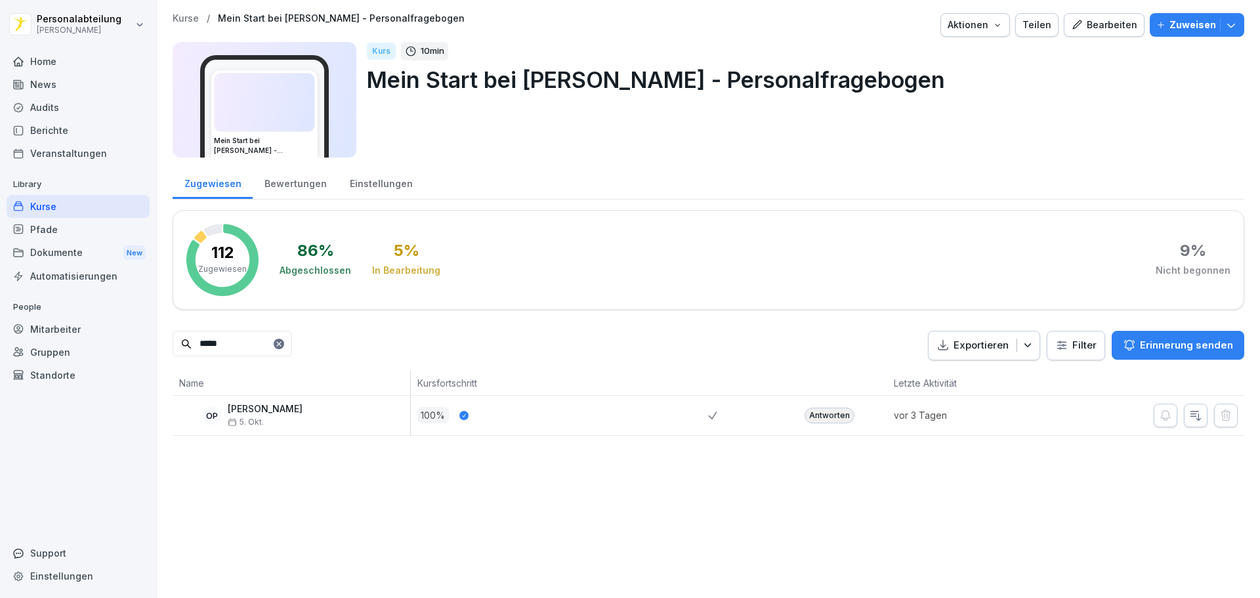
click at [60, 325] on div "Mitarbeiter" at bounding box center [78, 329] width 143 height 23
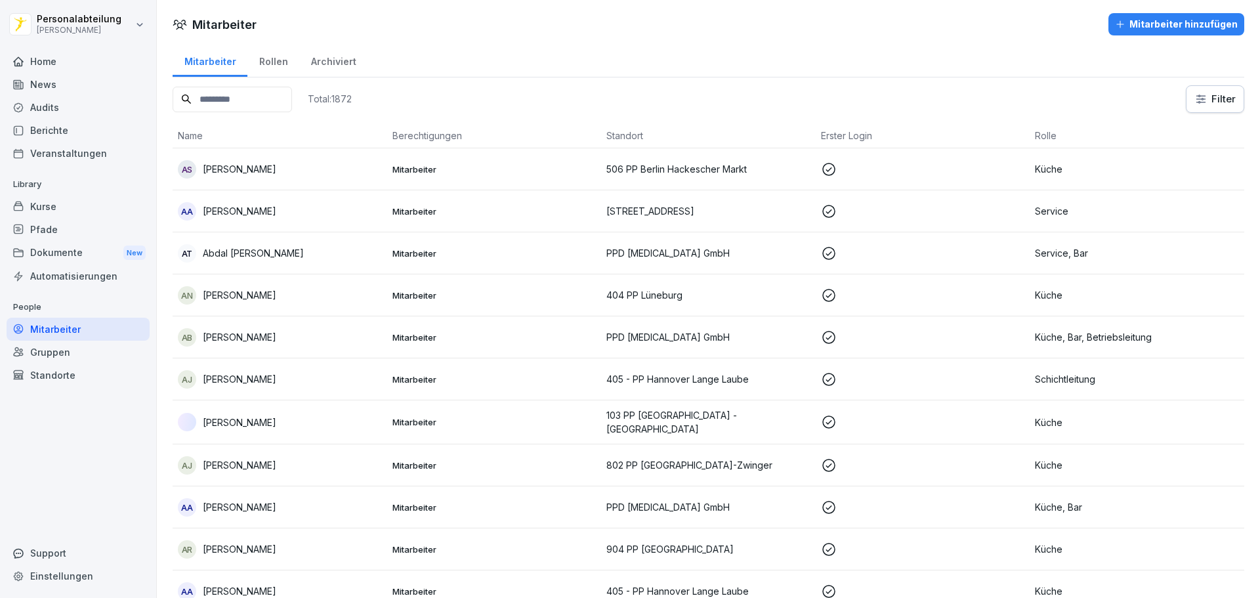
click at [243, 98] on input at bounding box center [232, 100] width 119 height 26
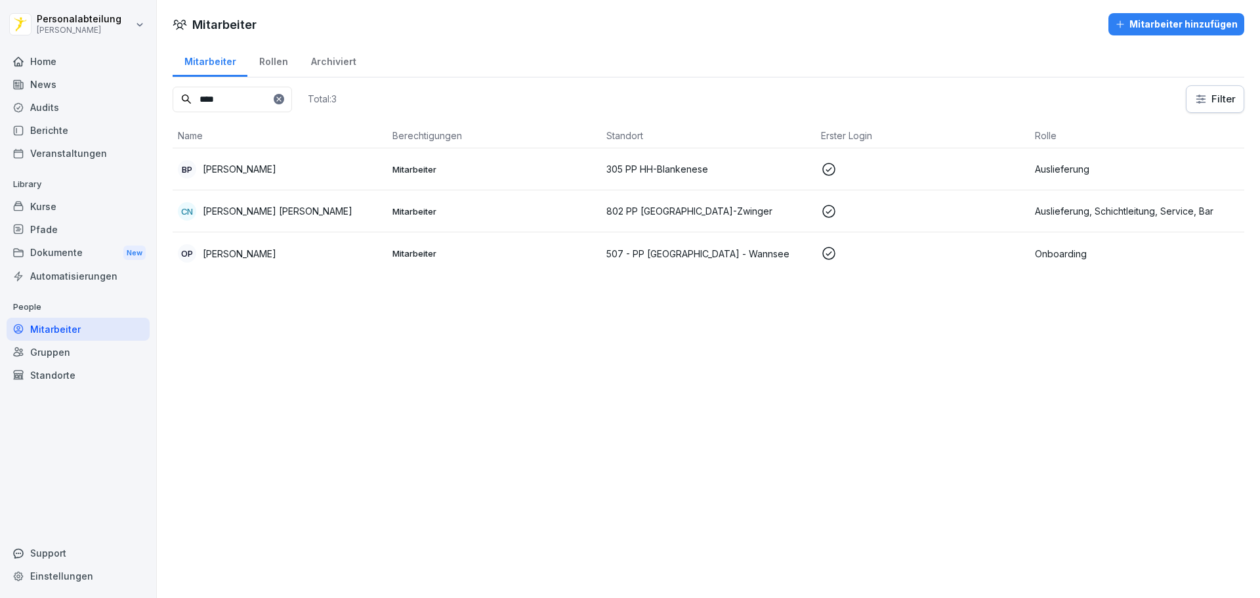
type input "****"
click at [276, 247] on p "[PERSON_NAME]" at bounding box center [239, 254] width 73 height 14
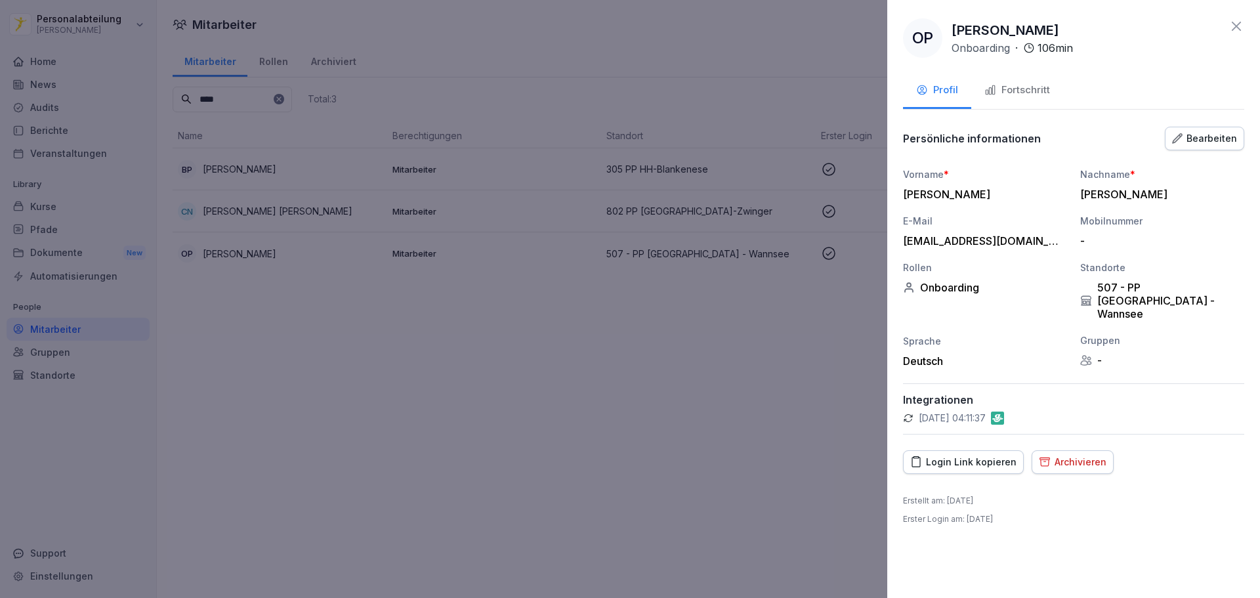
click at [1037, 96] on div "Fortschritt" at bounding box center [1017, 90] width 66 height 15
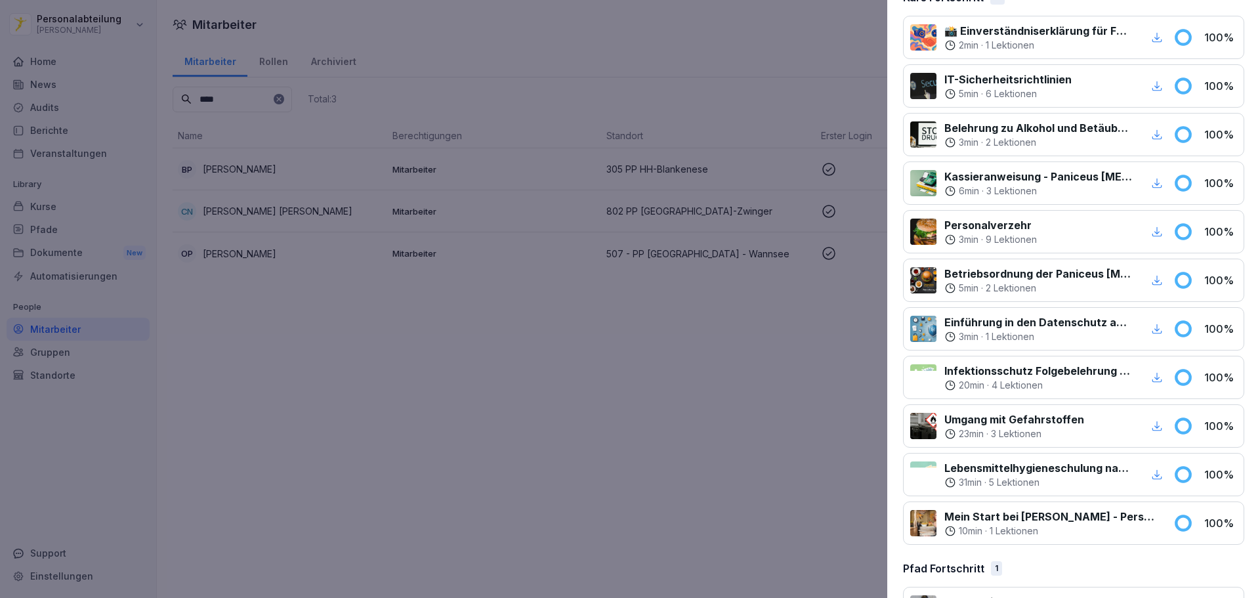
scroll to position [259, 0]
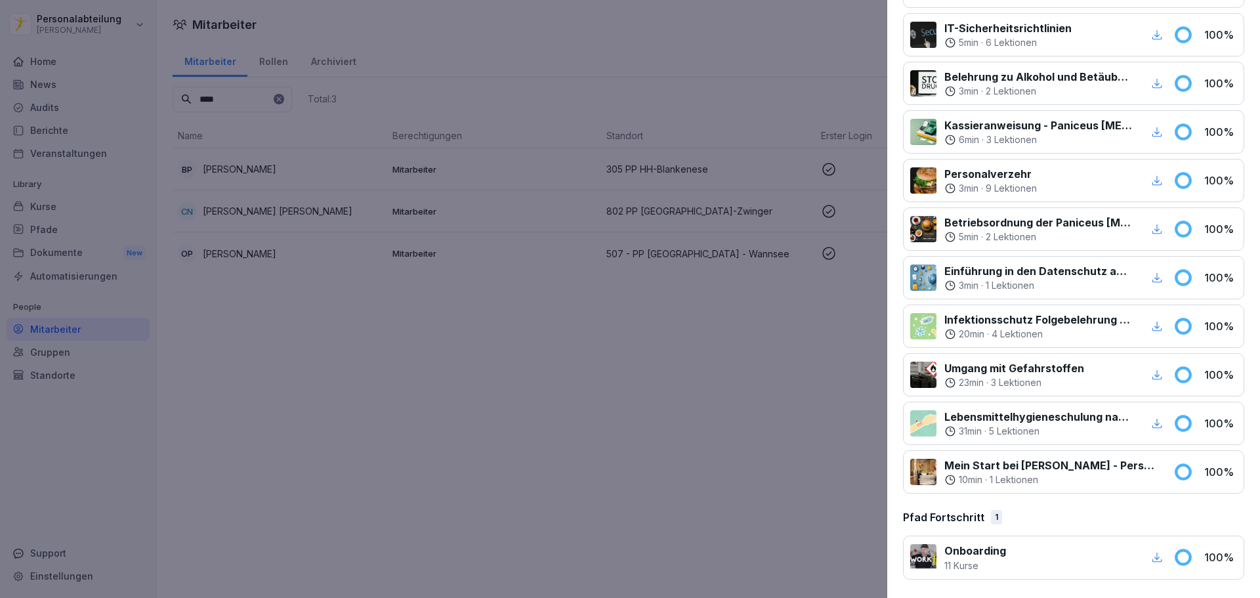
click at [1151, 560] on icon "button" at bounding box center [1157, 557] width 12 height 12
